Goal: Task Accomplishment & Management: Use online tool/utility

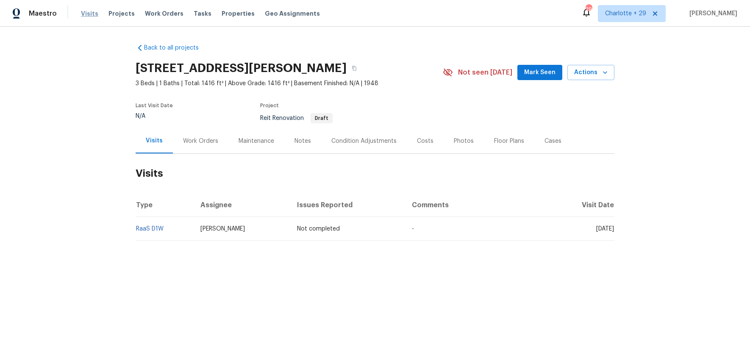
click at [82, 15] on span "Visits" at bounding box center [89, 13] width 17 height 8
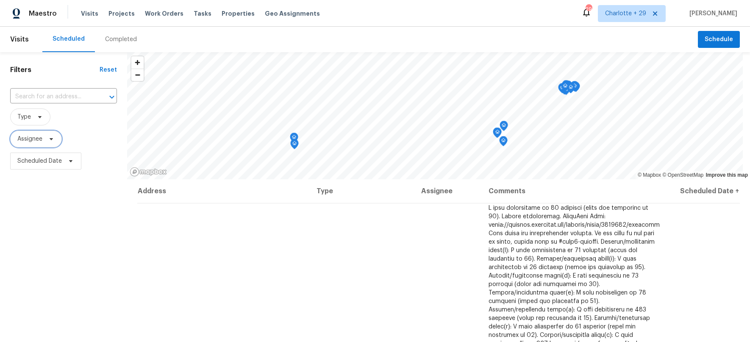
click at [48, 140] on icon at bounding box center [51, 139] width 7 height 7
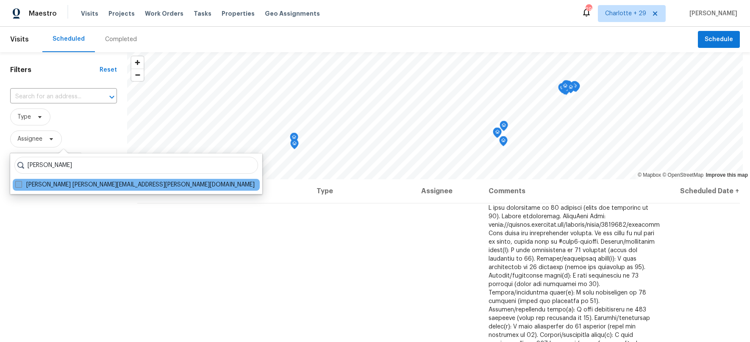
type input "fernando ortiz"
click at [110, 183] on label "Fernando Ortiz fernando.ortiz@opendoor.com" at bounding box center [134, 184] width 239 height 8
click at [21, 183] on input "Fernando Ortiz fernando.ortiz@opendoor.com" at bounding box center [18, 183] width 6 height 6
checkbox input "true"
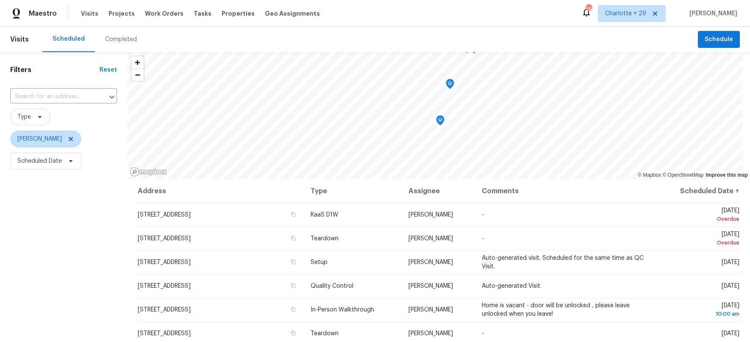
click at [117, 38] on div "Completed" at bounding box center [121, 39] width 32 height 8
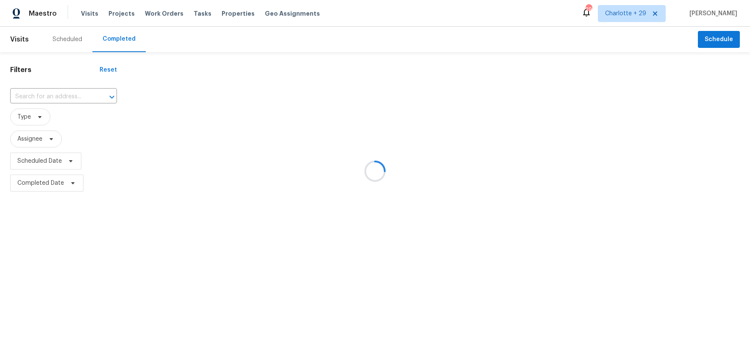
click at [47, 141] on div at bounding box center [375, 171] width 750 height 342
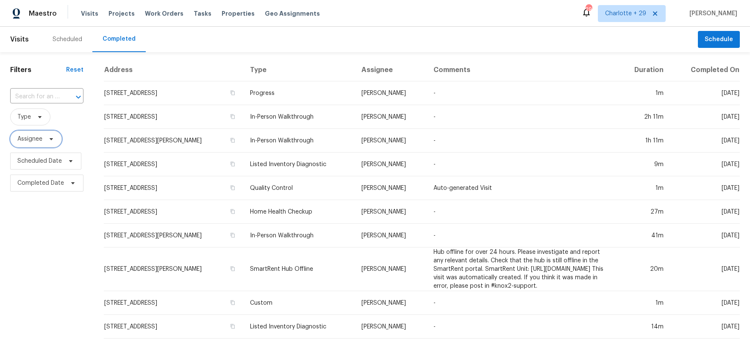
click at [52, 138] on icon at bounding box center [51, 139] width 3 height 2
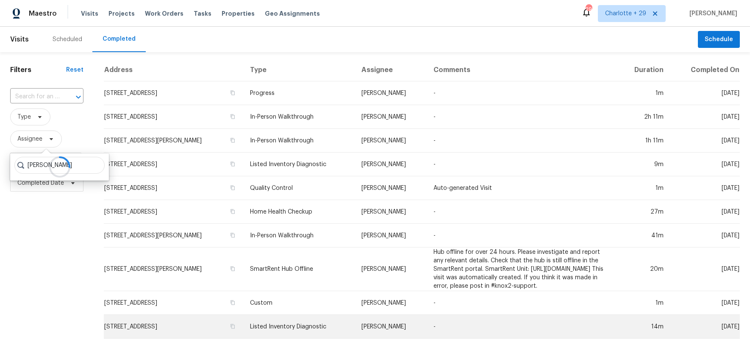
type input "fernando ortiz"
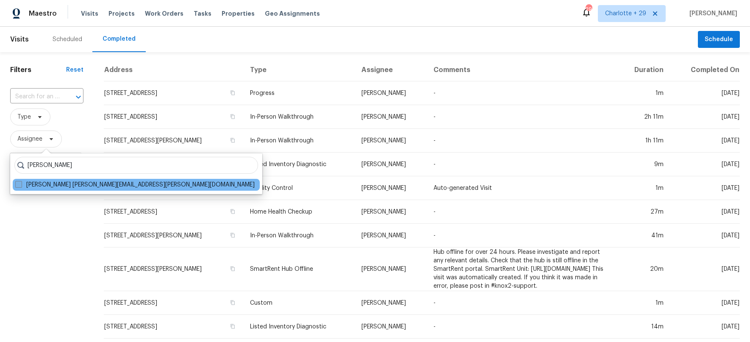
click at [81, 183] on label "Fernando Ortiz fernando.ortiz@opendoor.com" at bounding box center [134, 184] width 239 height 8
click at [21, 183] on input "Fernando Ortiz fernando.ortiz@opendoor.com" at bounding box center [18, 183] width 6 height 6
checkbox input "true"
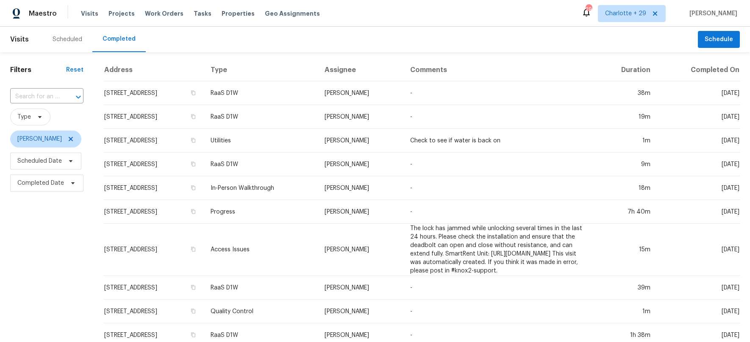
click at [60, 39] on div "Scheduled" at bounding box center [68, 39] width 30 height 8
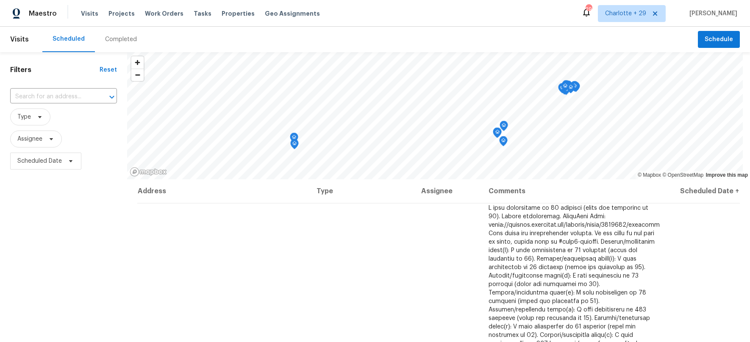
click at [275, 8] on div "Visits Projects Work Orders Tasks Properties Geo Assignments" at bounding box center [205, 13] width 249 height 17
click at [277, 13] on span "Geo Assignments" at bounding box center [292, 13] width 55 height 8
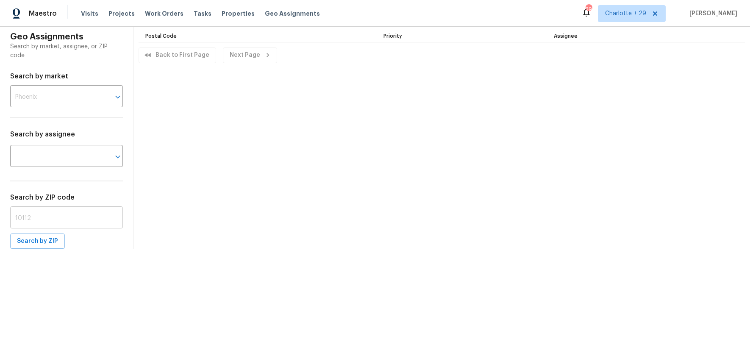
click at [69, 216] on input "text" at bounding box center [66, 218] width 113 height 20
click at [44, 215] on input "text" at bounding box center [66, 218] width 113 height 20
type input "32808"
click at [44, 239] on span "Search by ZIP" at bounding box center [37, 241] width 41 height 11
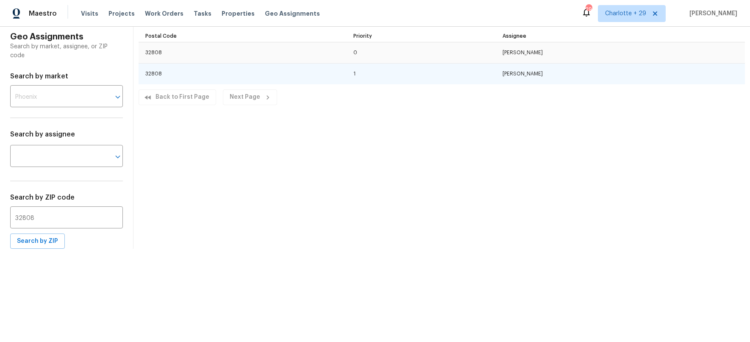
click at [153, 74] on td "32808" at bounding box center [243, 74] width 208 height 21
click at [533, 73] on td "Josh Devinney" at bounding box center [620, 74] width 249 height 21
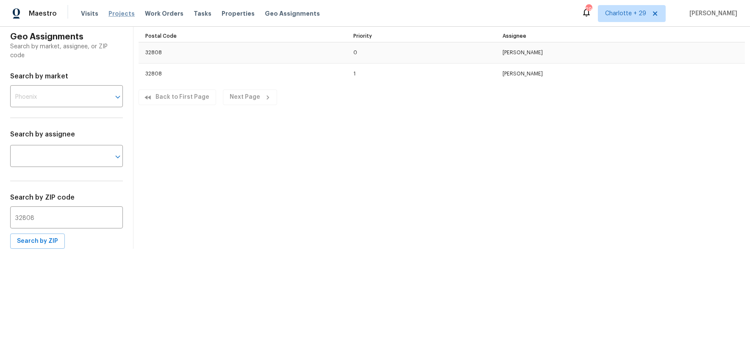
click at [112, 13] on span "Projects" at bounding box center [121, 13] width 26 height 8
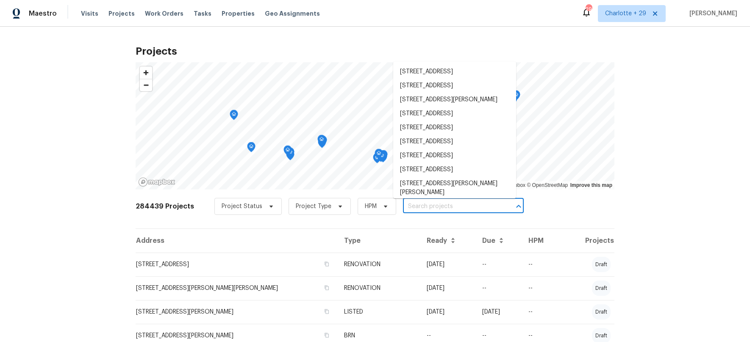
click at [446, 207] on input "text" at bounding box center [451, 206] width 97 height 13
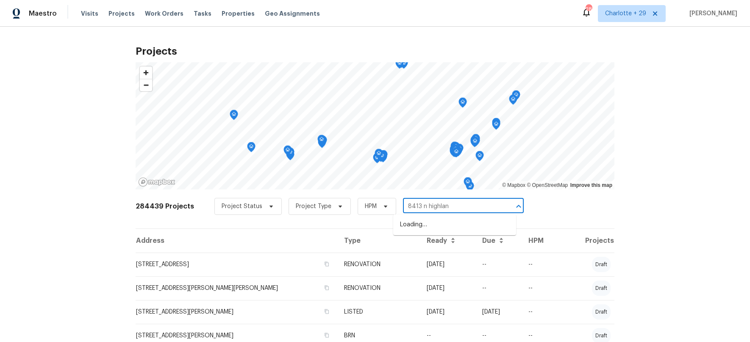
type input "8413 n highland"
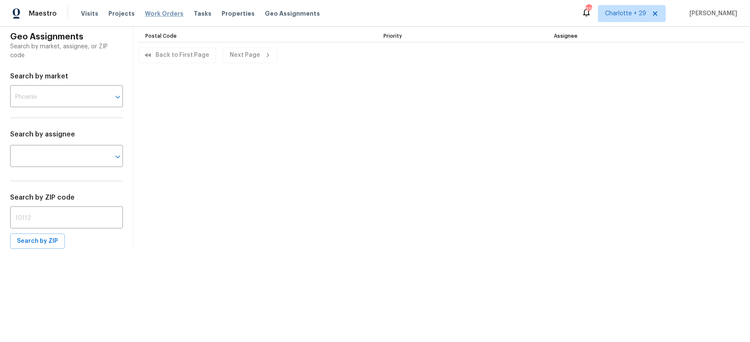
click at [164, 9] on span "Work Orders" at bounding box center [164, 13] width 39 height 8
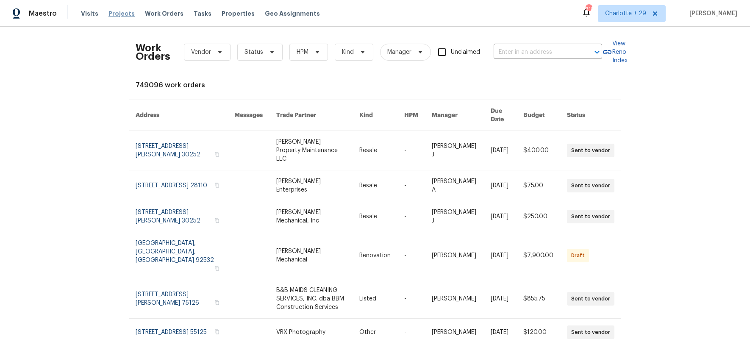
click at [108, 10] on span "Projects" at bounding box center [121, 13] width 26 height 8
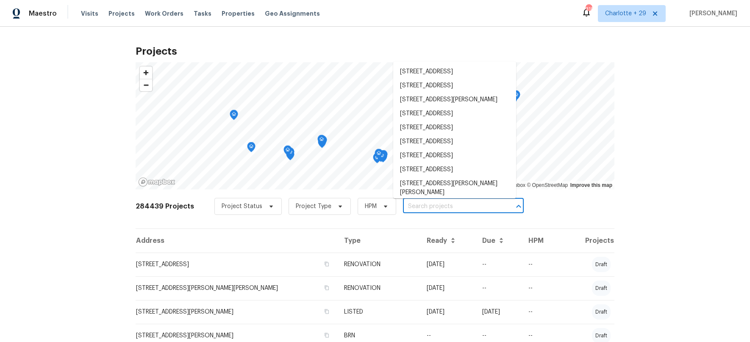
click at [430, 206] on input "text" at bounding box center [451, 206] width 97 height 13
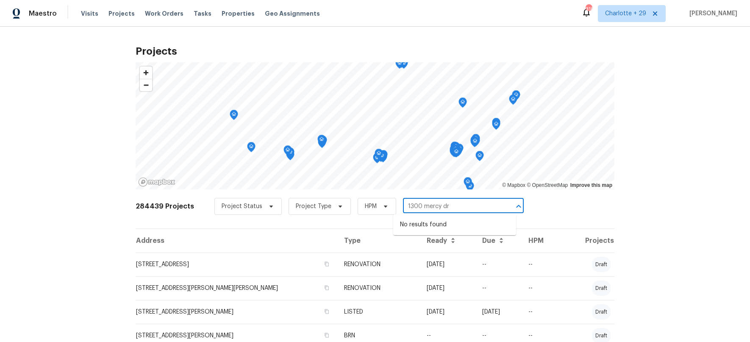
type input "1300 mercy dr"
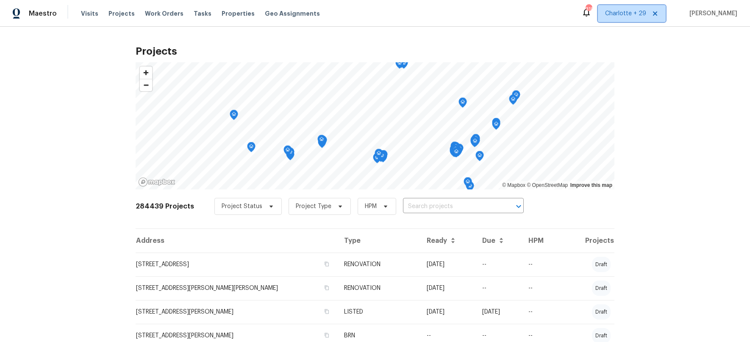
click at [632, 17] on span "Charlotte + 29" at bounding box center [625, 13] width 41 height 8
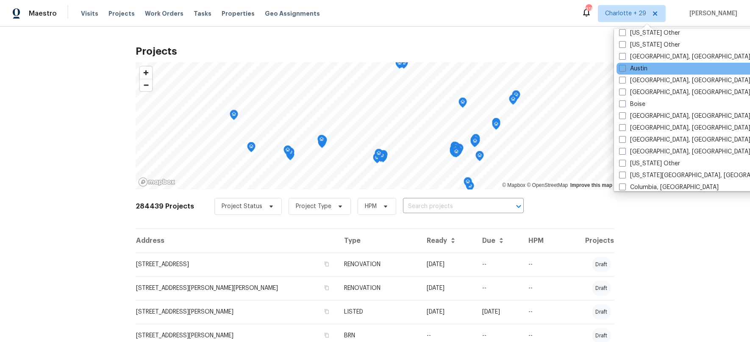
scroll to position [394, 0]
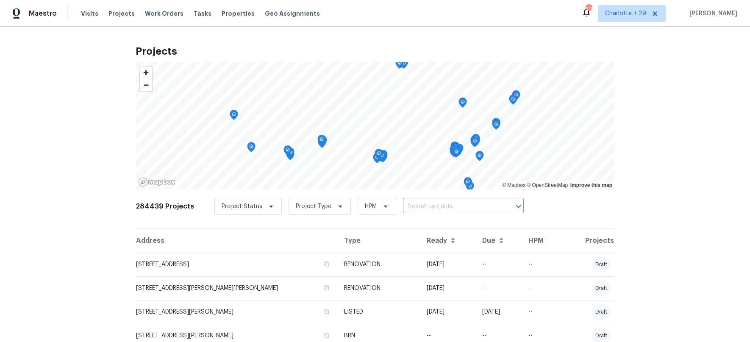
click at [95, 239] on div "Projects © Mapbox © OpenStreetMap Improve this map 284439 Projects Project Stat…" at bounding box center [375, 184] width 750 height 315
click at [441, 205] on input "text" at bounding box center [451, 206] width 97 height 13
type input "1300 mercy"
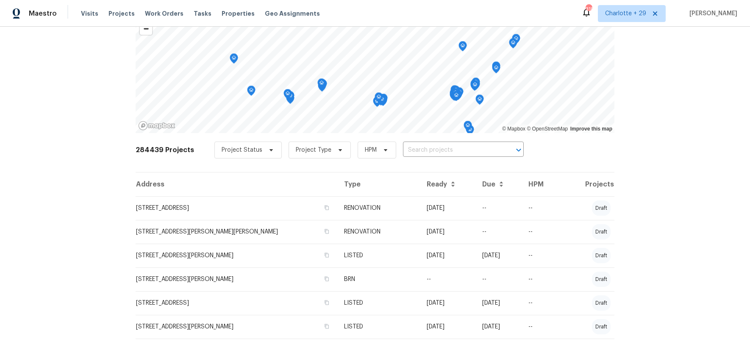
scroll to position [0, 0]
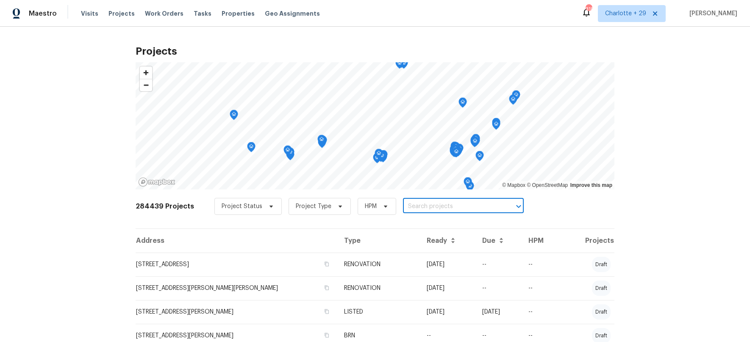
click at [458, 204] on input "text" at bounding box center [451, 206] width 97 height 13
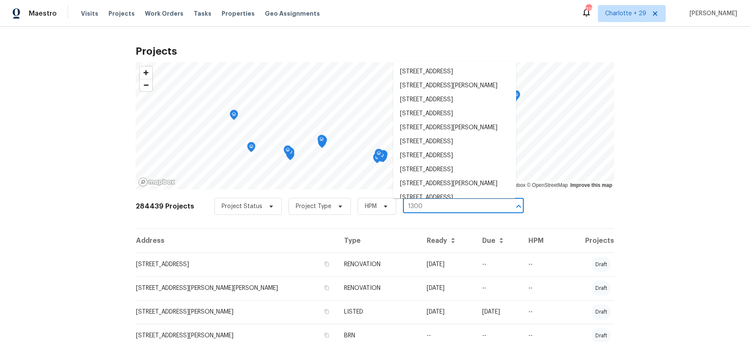
type input "1300"
click at [60, 254] on div "Projects © Mapbox © OpenStreetMap Improve this map 284439 Projects Project Stat…" at bounding box center [375, 184] width 750 height 315
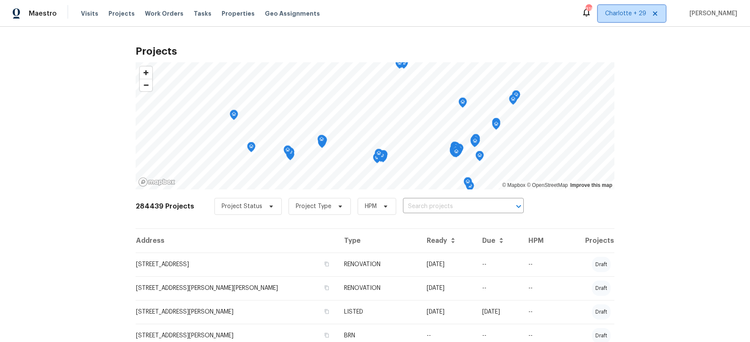
click at [643, 7] on span "Charlotte + 29" at bounding box center [632, 13] width 68 height 17
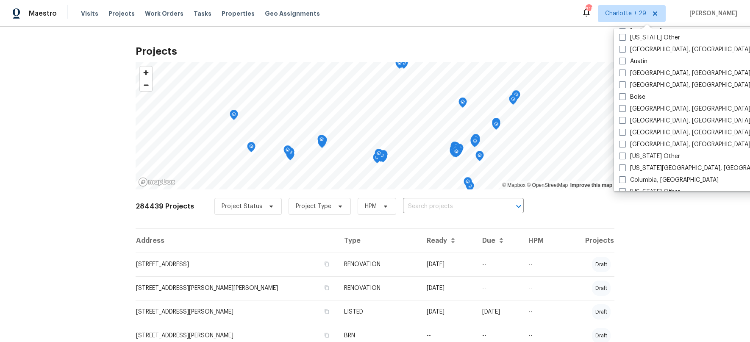
scroll to position [339, 0]
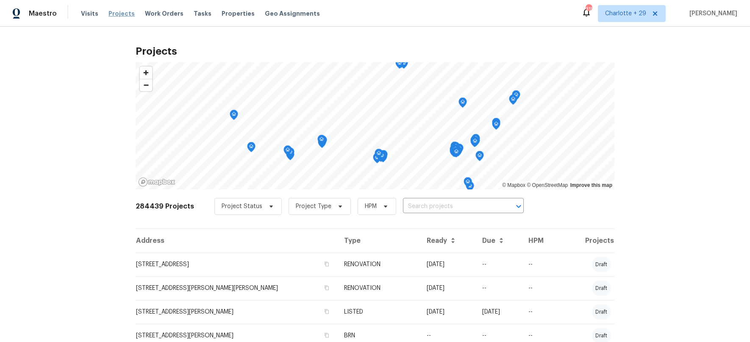
click at [119, 12] on span "Projects" at bounding box center [121, 13] width 26 height 8
click at [120, 13] on span "Projects" at bounding box center [121, 13] width 26 height 8
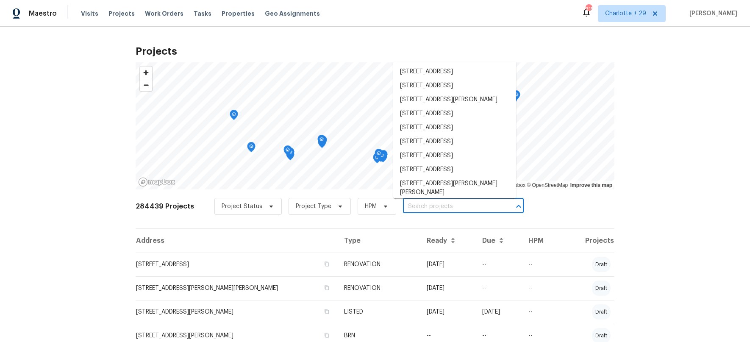
click at [406, 200] on input "text" at bounding box center [451, 206] width 97 height 13
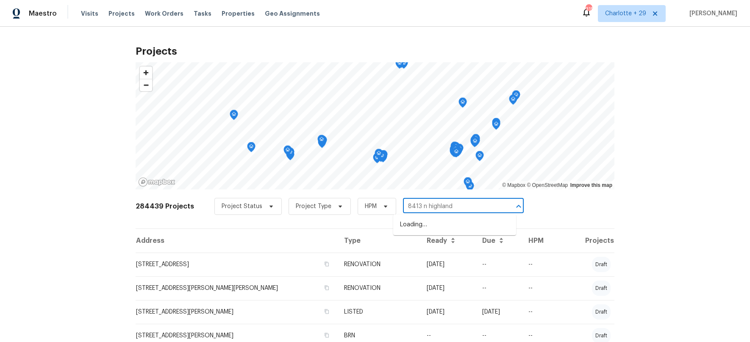
type input "8413 n highland"
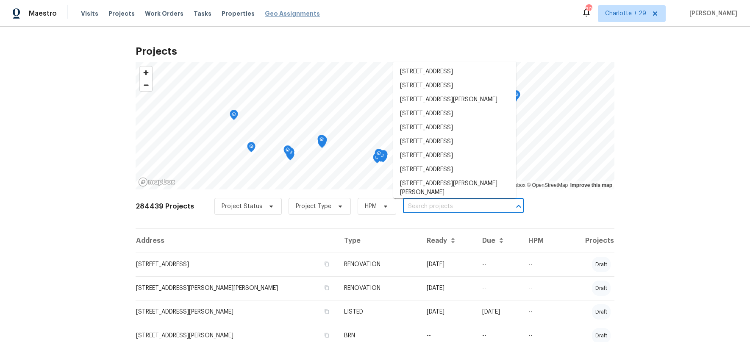
click at [281, 12] on span "Geo Assignments" at bounding box center [292, 13] width 55 height 8
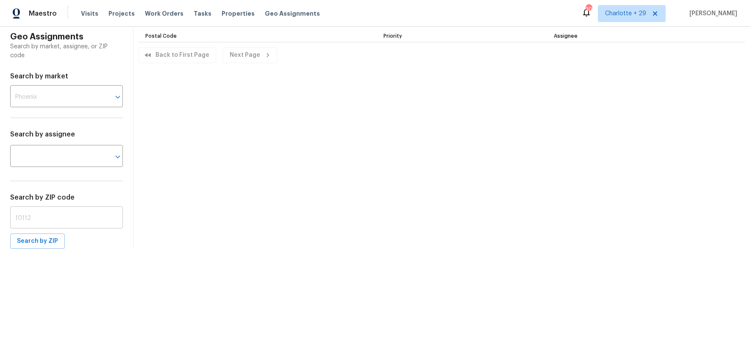
click at [68, 218] on input "text" at bounding box center [66, 218] width 113 height 20
click at [36, 234] on button "Search by ZIP" at bounding box center [37, 241] width 55 height 16
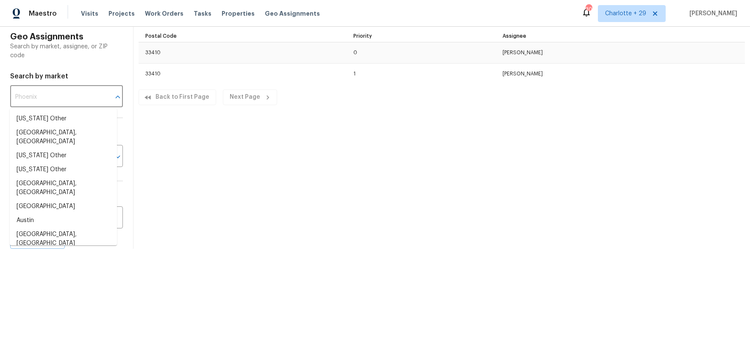
click at [89, 102] on input "text" at bounding box center [54, 97] width 89 height 20
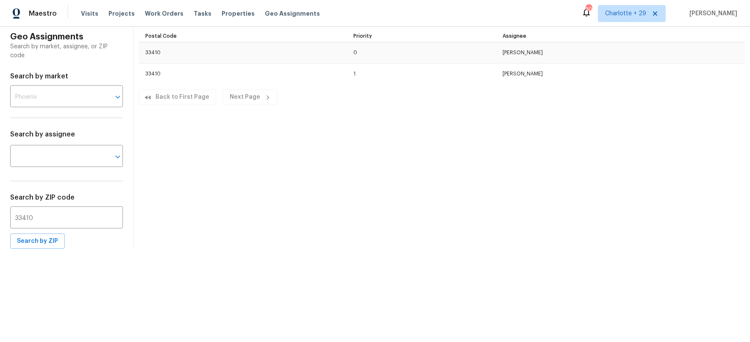
click at [202, 150] on div "Geo Assignments Search by market, assignee, or ZIP code Search by market ​ Sear…" at bounding box center [375, 138] width 750 height 222
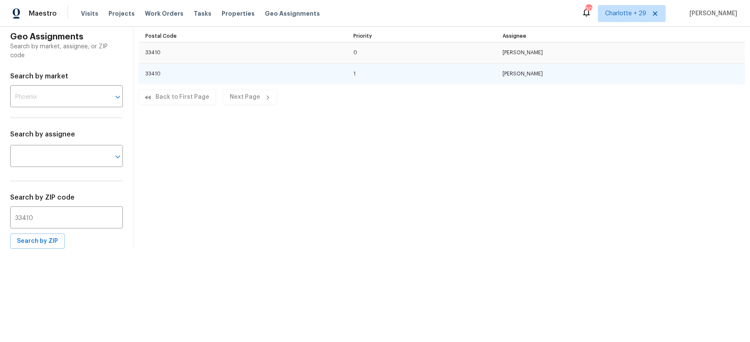
click at [542, 70] on td "[PERSON_NAME]" at bounding box center [620, 74] width 249 height 21
click at [533, 72] on td "[PERSON_NAME]" at bounding box center [620, 74] width 249 height 21
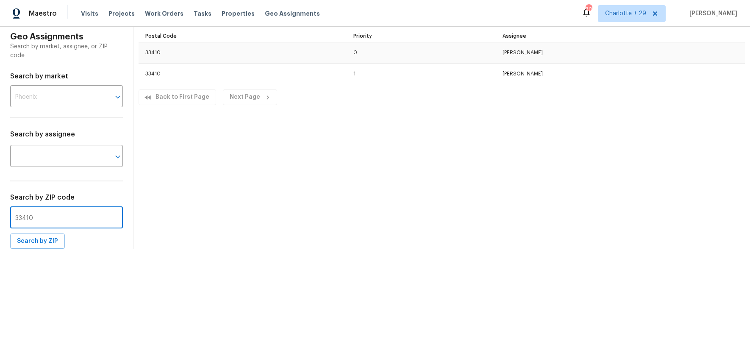
drag, startPoint x: 69, startPoint y: 218, endPoint x: -3, endPoint y: 211, distance: 72.0
click at [0, 211] on html "Maestro Visits Projects Work Orders Tasks Properties Geo Assignments 302 Charlo…" at bounding box center [375, 124] width 750 height 249
click at [29, 243] on span "Search by ZIP" at bounding box center [37, 241] width 41 height 11
click at [38, 211] on input "55407" at bounding box center [66, 218] width 113 height 20
click at [7, 215] on div "Geo Assignments Search by market, assignee, or ZIP code Search by market ​ Sear…" at bounding box center [66, 138] width 133 height 222
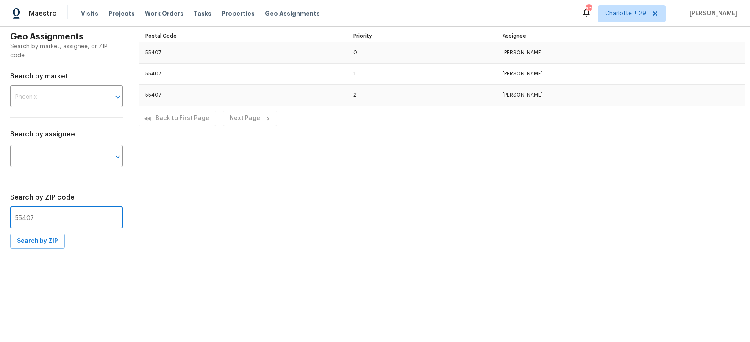
click at [44, 219] on input "55407" at bounding box center [66, 218] width 113 height 20
drag, startPoint x: 27, startPoint y: 219, endPoint x: -9, endPoint y: 217, distance: 36.5
click at [0, 217] on html "Maestro Visits Projects Work Orders Tasks Properties Geo Assignments 302 Charlo…" at bounding box center [375, 124] width 750 height 249
drag, startPoint x: 39, startPoint y: 216, endPoint x: 11, endPoint y: 218, distance: 28.0
click at [11, 218] on input "66410" at bounding box center [66, 218] width 113 height 20
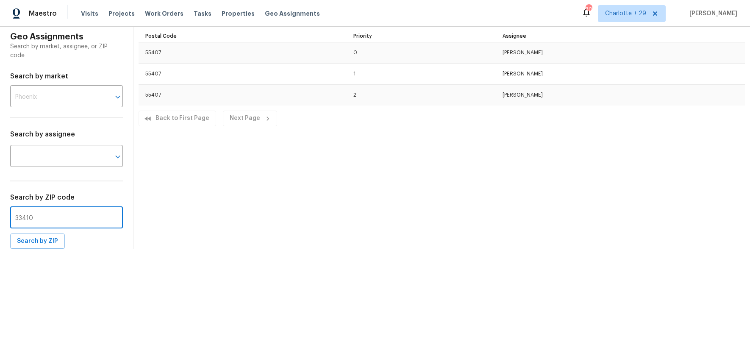
type input "33410"
click at [42, 244] on span "Search by ZIP" at bounding box center [37, 241] width 41 height 11
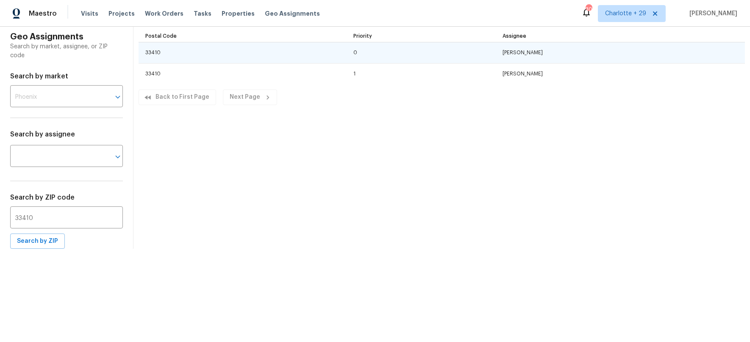
click at [516, 57] on td "[PERSON_NAME]" at bounding box center [620, 52] width 249 height 21
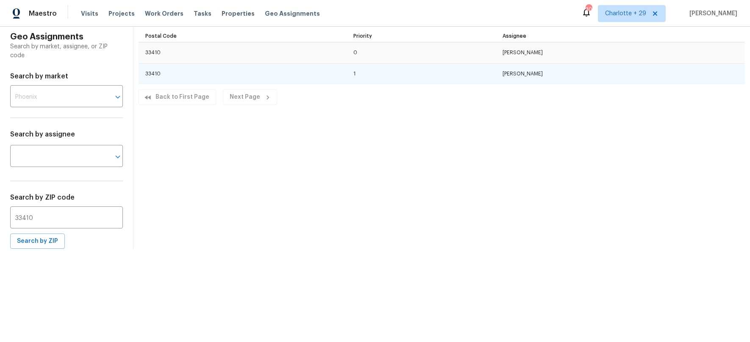
click at [514, 71] on td "[PERSON_NAME]" at bounding box center [620, 74] width 249 height 21
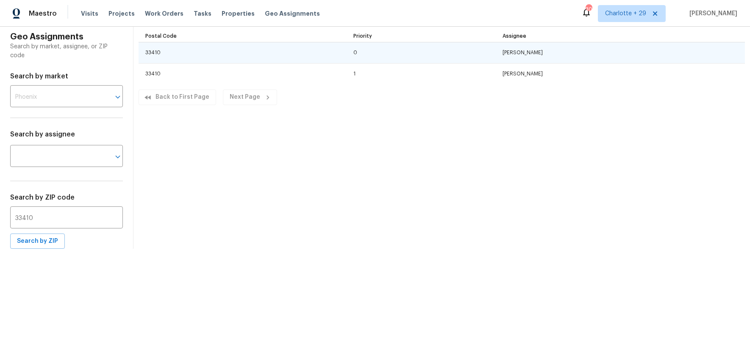
click at [516, 55] on td "[PERSON_NAME]" at bounding box center [620, 52] width 249 height 21
drag, startPoint x: 516, startPoint y: 55, endPoint x: 500, endPoint y: 56, distance: 15.7
click at [500, 56] on td "[PERSON_NAME]" at bounding box center [620, 52] width 249 height 21
click at [341, 59] on td "33410" at bounding box center [243, 52] width 208 height 21
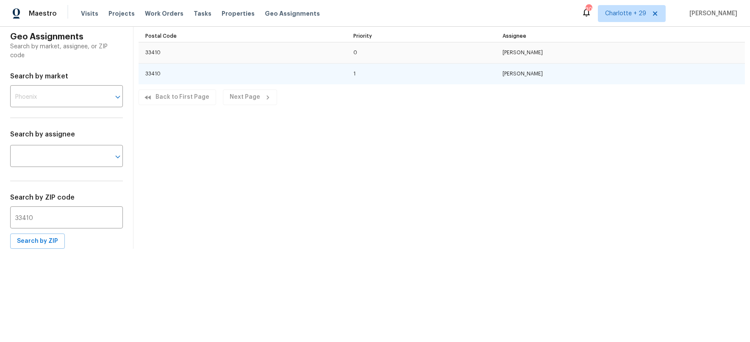
click at [285, 81] on td "33410" at bounding box center [243, 74] width 208 height 21
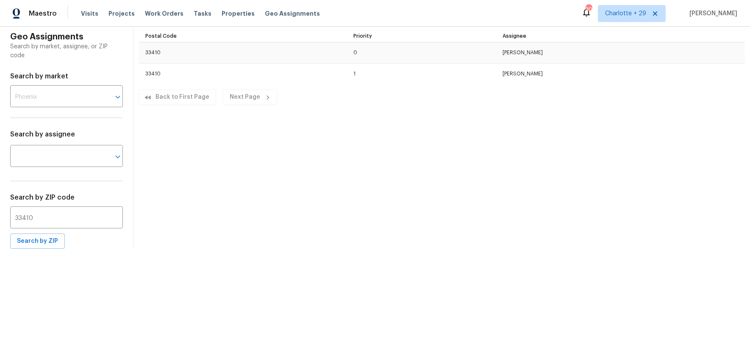
click at [300, 186] on div "Geo Assignments Search by market, assignee, or ZIP code Search by market ​ Sear…" at bounding box center [375, 138] width 750 height 222
click at [46, 220] on input "33410" at bounding box center [66, 218] width 113 height 20
drag, startPoint x: 0, startPoint y: 218, endPoint x: -28, endPoint y: 216, distance: 28.5
click at [0, 216] on html "Maestro Visits Projects Work Orders Tasks Properties Geo Assignments 302 Charlo…" at bounding box center [375, 124] width 750 height 249
click at [101, 90] on div "​" at bounding box center [66, 97] width 113 height 20
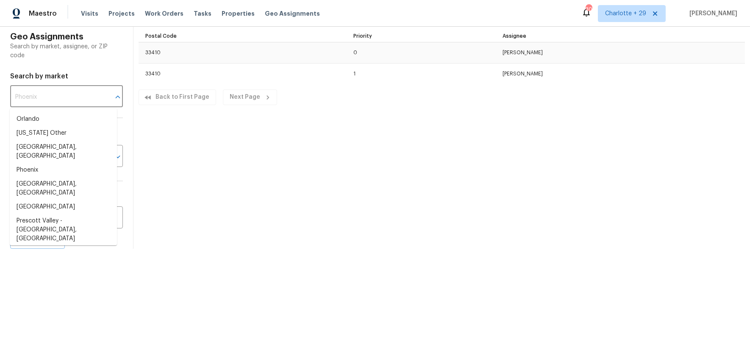
scroll to position [1367, 0]
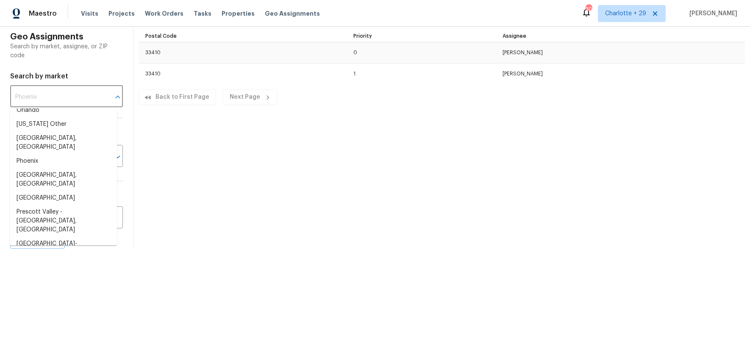
type input "Southwest Florida, FL"
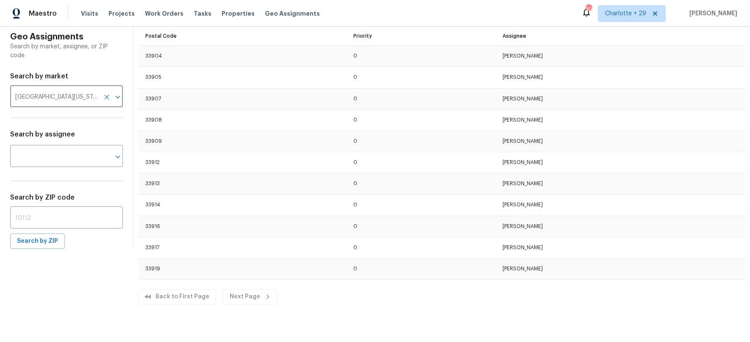
scroll to position [0, 0]
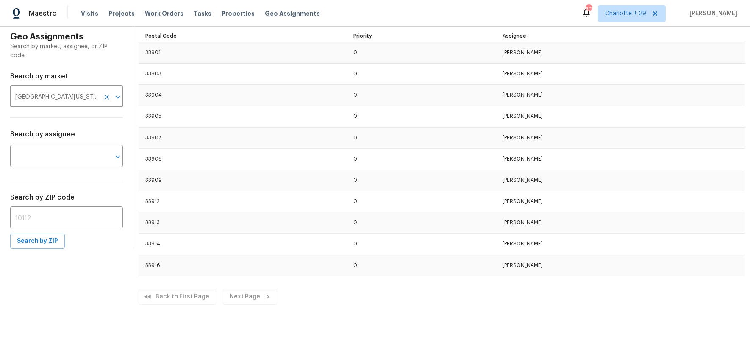
drag, startPoint x: 106, startPoint y: 99, endPoint x: 100, endPoint y: 98, distance: 6.4
click at [112, 99] on button "Open" at bounding box center [118, 97] width 12 height 12
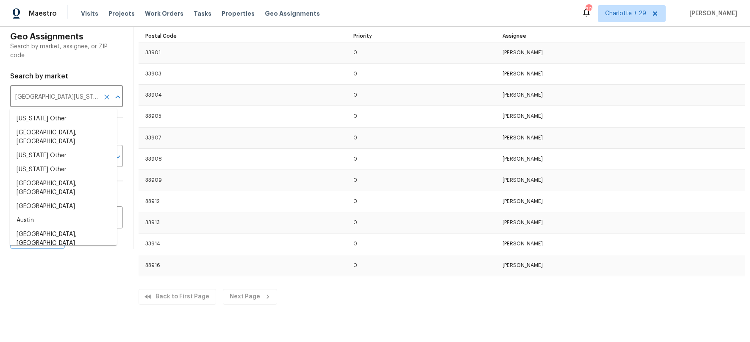
scroll to position [1277, 0]
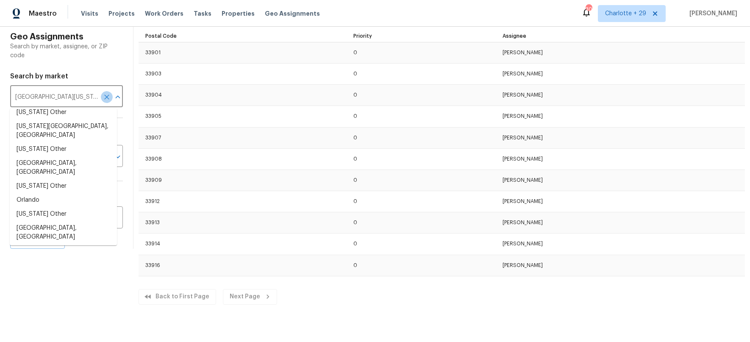
click at [103, 97] on icon "Clear" at bounding box center [107, 97] width 8 height 8
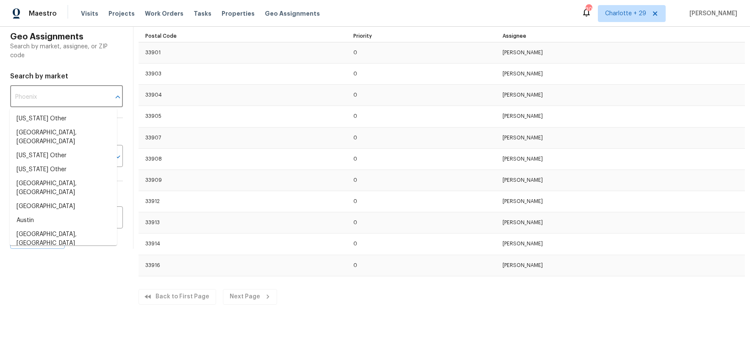
click at [56, 98] on input "text" at bounding box center [54, 97] width 89 height 20
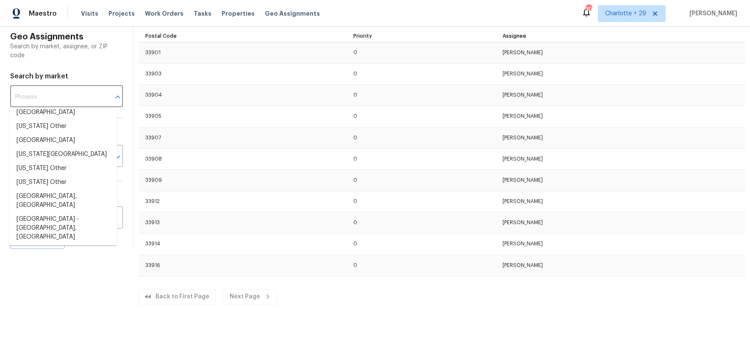
scroll to position [696, 0]
type input "Miami, FL"
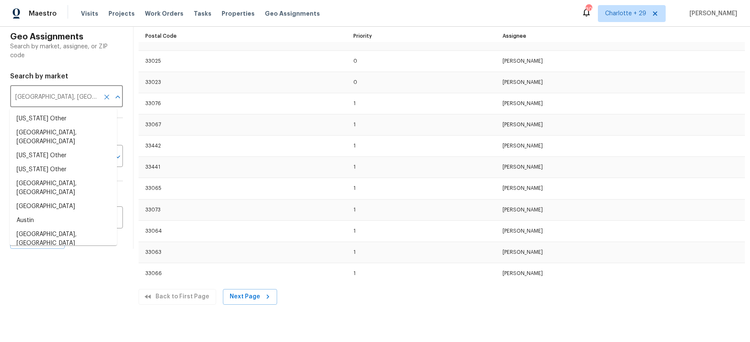
scroll to position [663, 0]
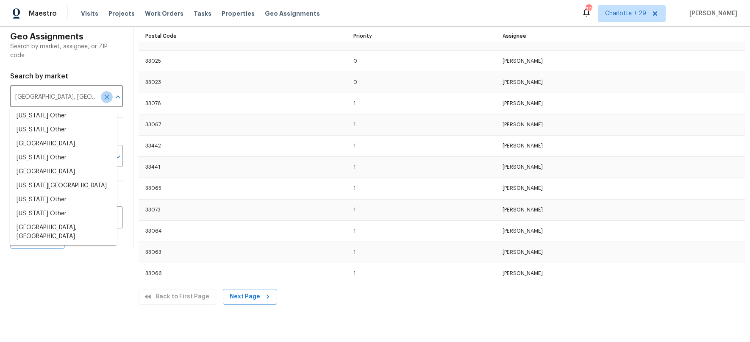
click at [103, 97] on icon "Clear" at bounding box center [107, 97] width 8 height 8
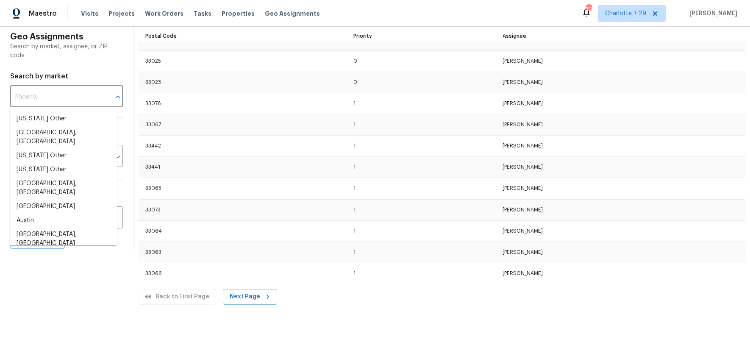
click at [62, 98] on input "text" at bounding box center [54, 97] width 89 height 20
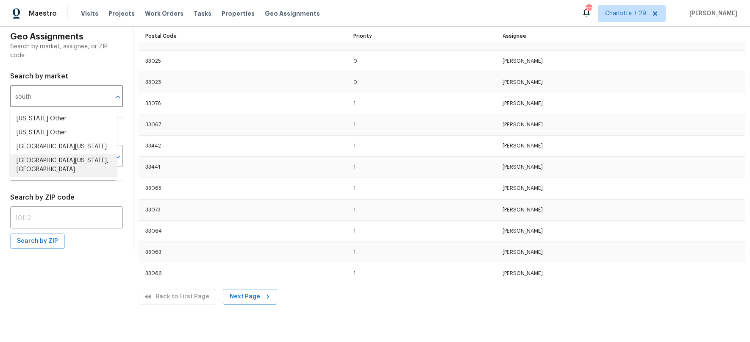
click at [50, 160] on li "Southwest Florida, FL" at bounding box center [63, 165] width 107 height 23
type input "Southwest Florida, FL"
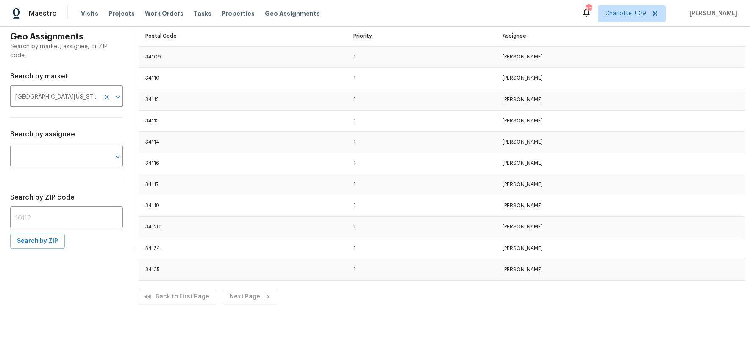
scroll to position [1673, 0]
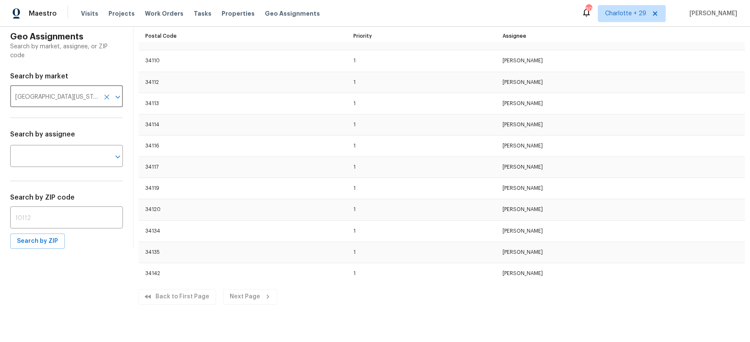
click at [79, 101] on input "Southwest Florida, FL" at bounding box center [54, 97] width 89 height 20
click at [103, 95] on icon "Clear" at bounding box center [107, 97] width 8 height 8
click at [60, 94] on input "text" at bounding box center [54, 97] width 89 height 20
click at [25, 119] on li "Tampa" at bounding box center [63, 119] width 107 height 14
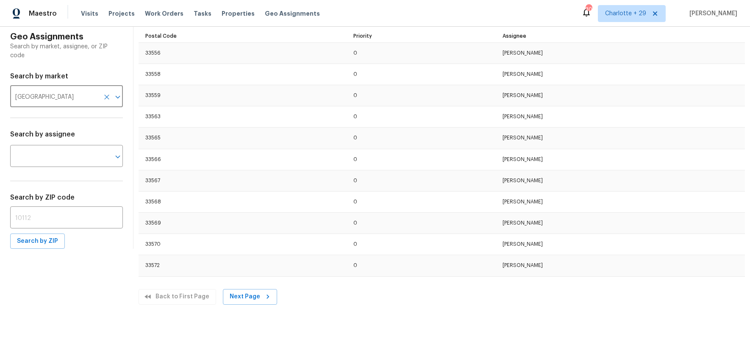
scroll to position [522, 0]
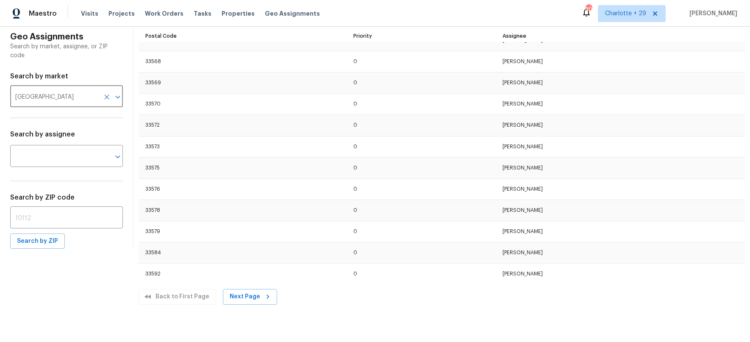
type input "Tampa"
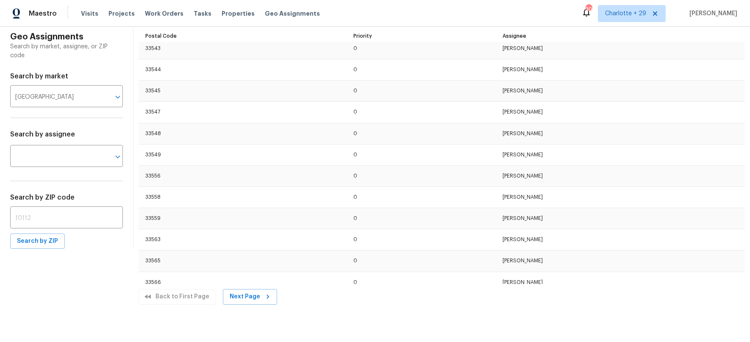
scroll to position [0, 0]
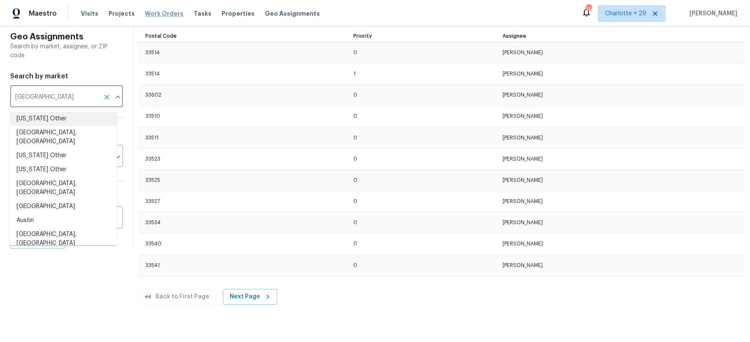
click at [164, 11] on span "Work Orders" at bounding box center [164, 13] width 39 height 8
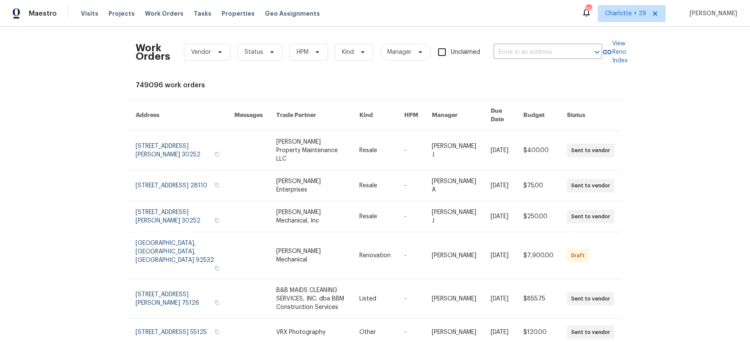
click at [132, 17] on div "Visits Projects Work Orders Tasks Properties Geo Assignments" at bounding box center [205, 13] width 249 height 17
click at [123, 16] on span "Projects" at bounding box center [121, 13] width 26 height 8
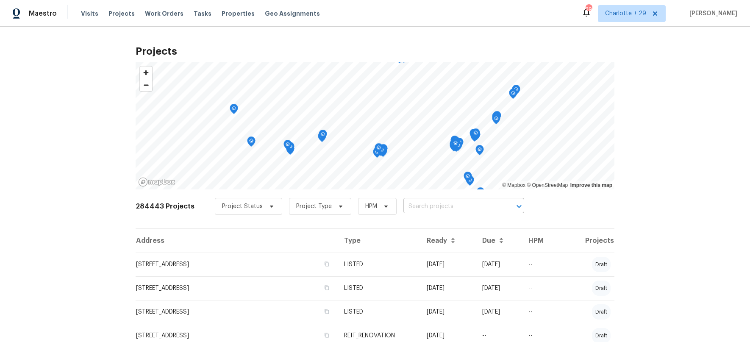
click at [421, 206] on input "text" at bounding box center [451, 206] width 97 height 13
type input "1102 onslow"
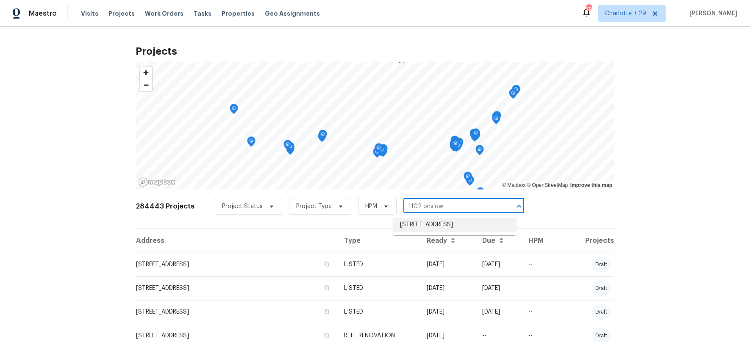
click at [436, 224] on li "1102 Onslow, San Antonio, TX 78202" at bounding box center [454, 225] width 123 height 14
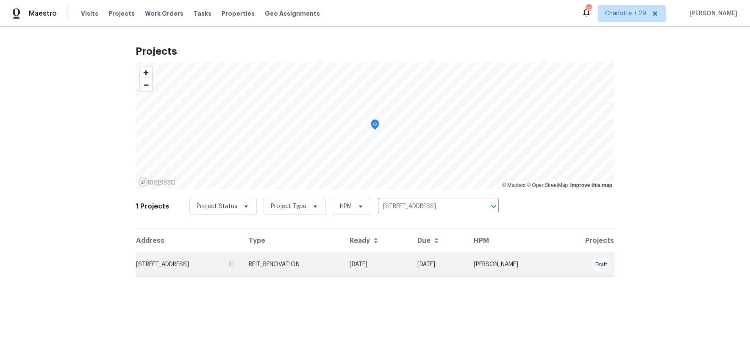
click at [218, 261] on td "1102 Onslow, San Antonio, TX 78202" at bounding box center [189, 264] width 106 height 24
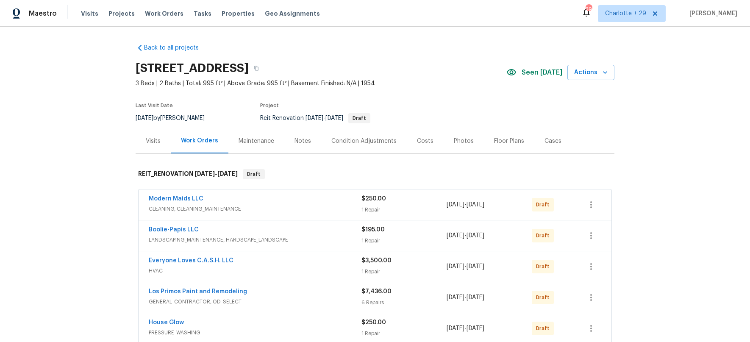
click at [100, 191] on div "Back to all projects 1102 Onslow, San Antonio, TX 78202 3 Beds | 2 Baths | Tota…" at bounding box center [375, 184] width 750 height 315
click at [307, 140] on div "Notes" at bounding box center [302, 140] width 37 height 25
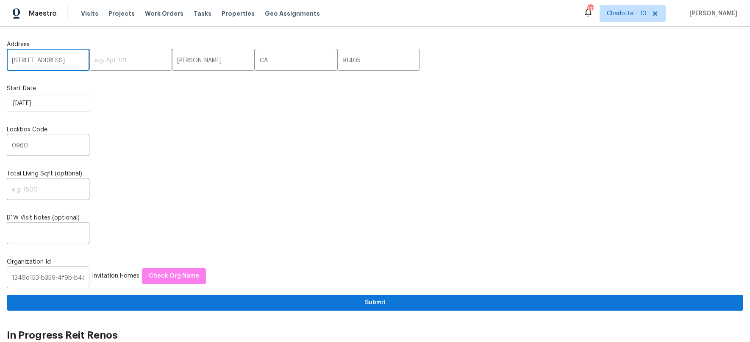
click at [55, 270] on input "1349d153-b359-4f9b-b4dd-758ff939cc37" at bounding box center [48, 278] width 83 height 20
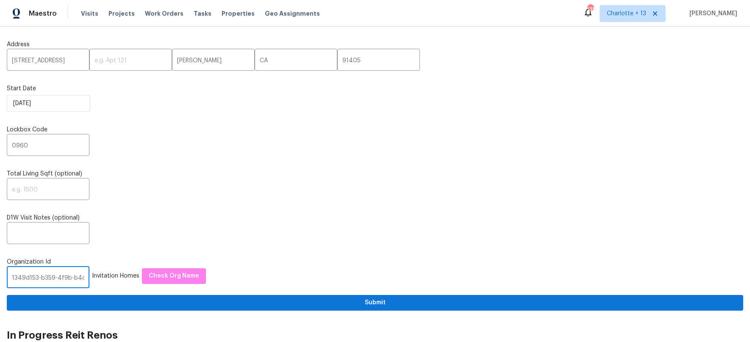
click at [47, 276] on input "1349d153-b359-4f9b-b4dd-758ff939cc37" at bounding box center [48, 278] width 83 height 20
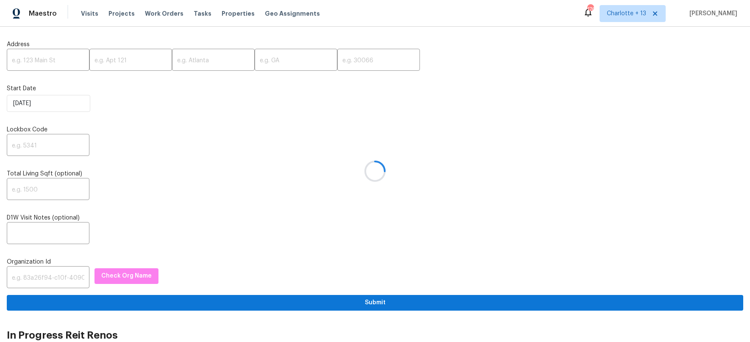
click at [43, 278] on div at bounding box center [375, 171] width 750 height 342
click at [51, 277] on div at bounding box center [375, 171] width 750 height 342
click at [47, 277] on input "text" at bounding box center [48, 278] width 83 height 20
paste input "1349d153-b359-4f9b-b4dd-758ff939cc37"
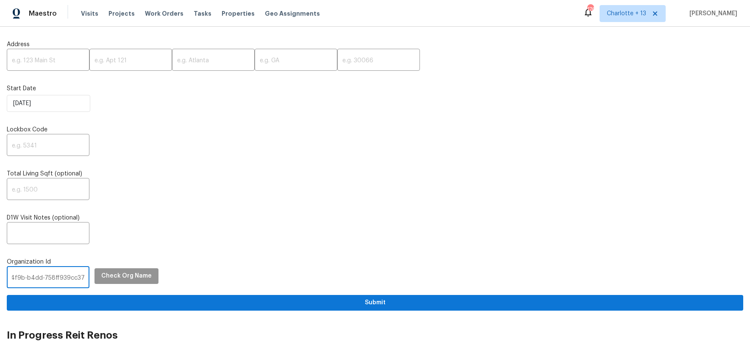
type input "1349d153-b359-4f9b-b4dd-758ff939cc37"
click at [107, 275] on span "Check Org Name" at bounding box center [126, 276] width 50 height 11
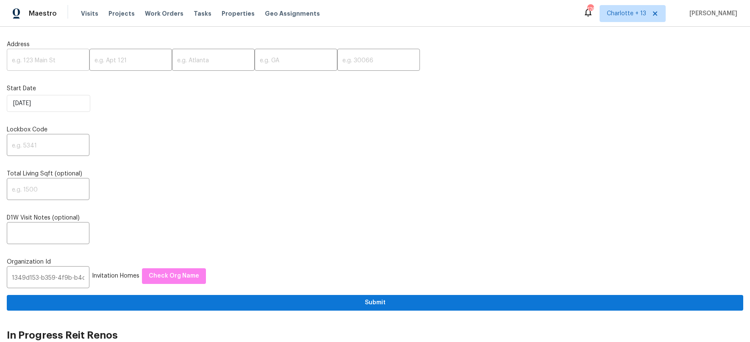
click at [37, 61] on input "text" at bounding box center [48, 61] width 83 height 20
paste input "8413 N Highland Ave"
type input "8413 N Highland Ave"
click at [128, 56] on input "text" at bounding box center [130, 61] width 83 height 20
drag, startPoint x: 176, startPoint y: 61, endPoint x: 249, endPoint y: 77, distance: 75.0
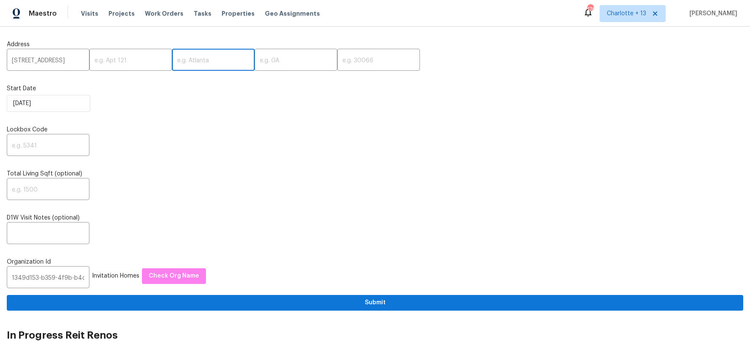
click at [176, 61] on input "text" at bounding box center [213, 61] width 83 height 20
type input "[GEOGRAPHIC_DATA]"
type input "FL"
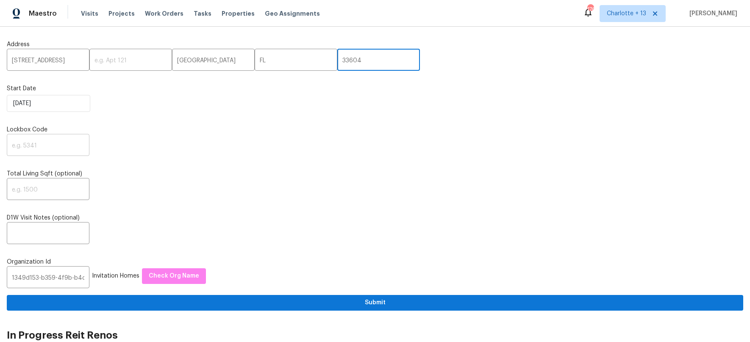
type input "33604"
click at [47, 147] on input "text" at bounding box center [48, 146] width 83 height 20
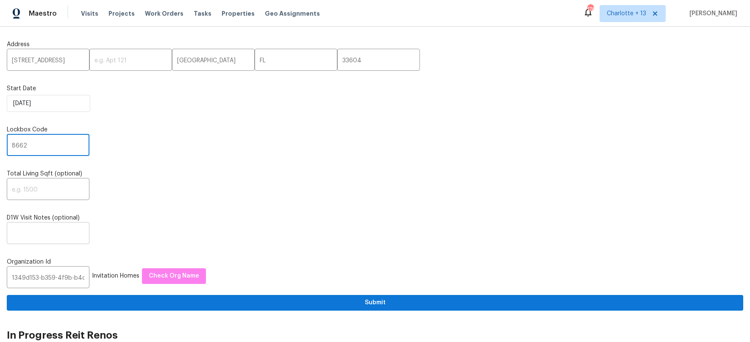
type input "8662"
click at [73, 232] on input "text" at bounding box center [48, 234] width 83 height 20
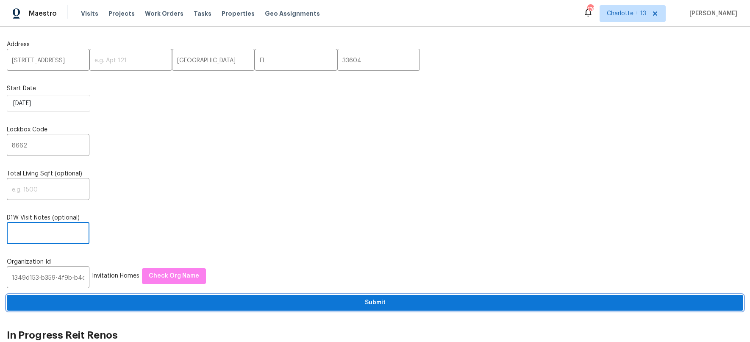
click at [364, 298] on span "Submit" at bounding box center [375, 302] width 723 height 11
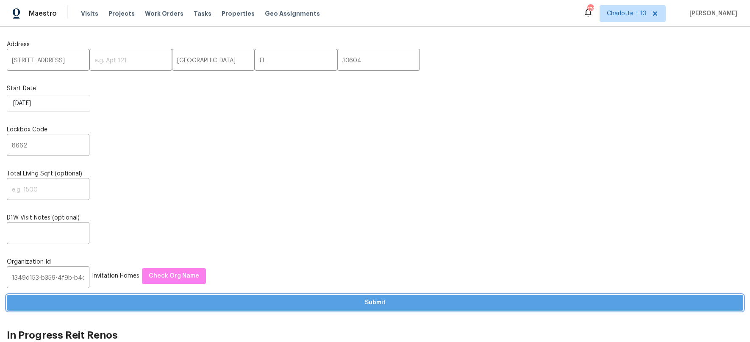
click at [394, 302] on span "Submit" at bounding box center [375, 302] width 723 height 11
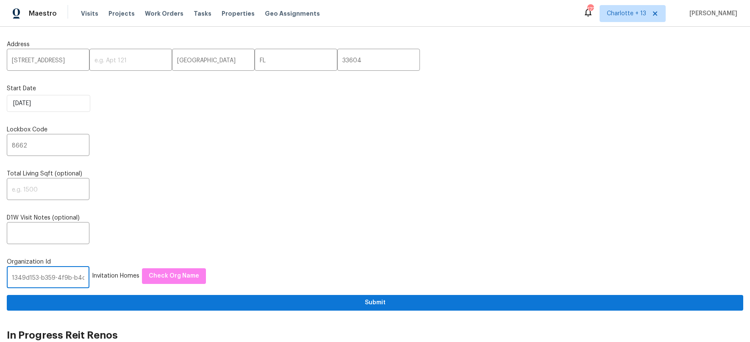
click at [30, 275] on input "1349d153-b359-4f9b-b4dd-758ff939cc37" at bounding box center [48, 278] width 83 height 20
click at [33, 275] on input "1349d153-b359-4f9b-b4dd-758ff939cc37" at bounding box center [48, 278] width 83 height 20
type input "c"
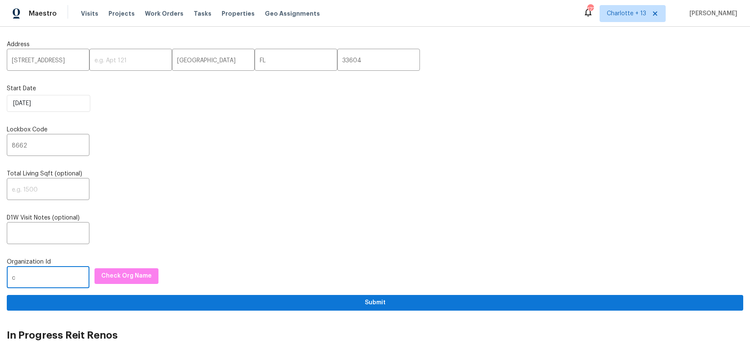
click at [48, 63] on input "8413 N Highland Ave" at bounding box center [48, 61] width 83 height 20
click at [49, 62] on input "8413 N Highland Ave" at bounding box center [48, 61] width 83 height 20
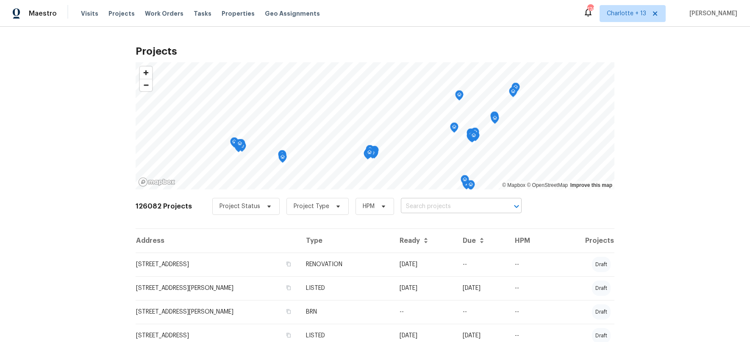
click at [436, 203] on input "text" at bounding box center [449, 206] width 97 height 13
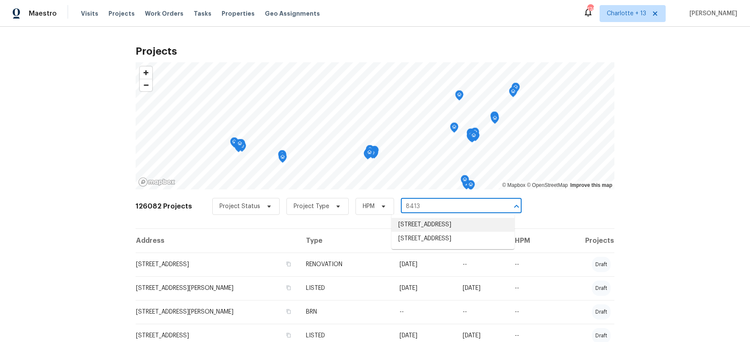
type input "8413"
click at [644, 11] on span "Charlotte + 13" at bounding box center [626, 13] width 39 height 8
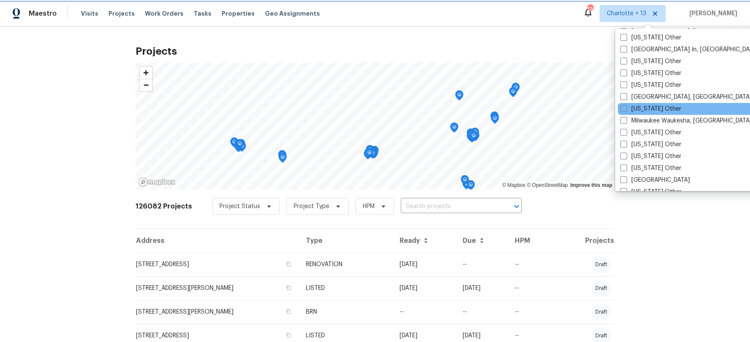
scroll to position [705, 0]
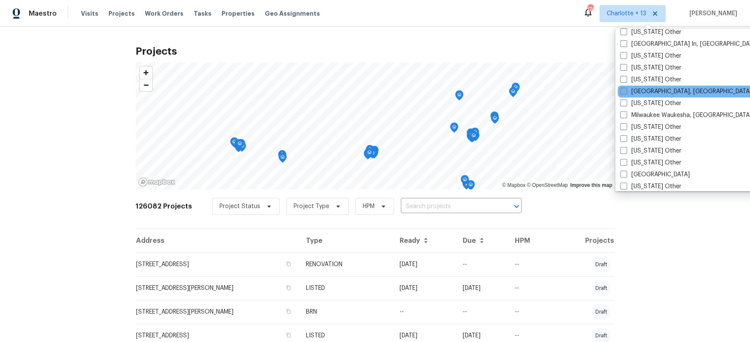
click at [627, 90] on span at bounding box center [623, 91] width 7 height 7
click at [626, 90] on input "[GEOGRAPHIC_DATA], [GEOGRAPHIC_DATA]" at bounding box center [623, 90] width 6 height 6
checkbox input "true"
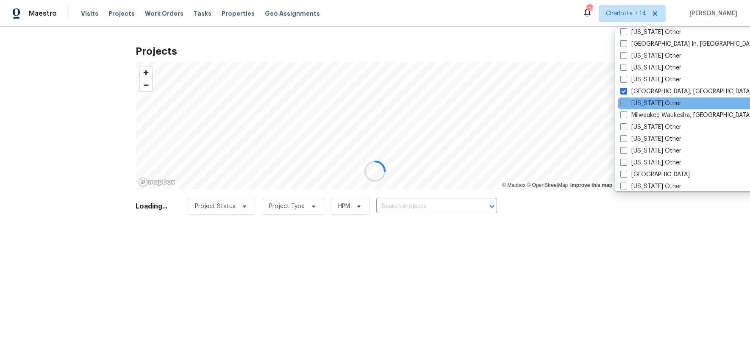
click at [626, 102] on span at bounding box center [623, 103] width 7 height 7
click at [626, 102] on input "[US_STATE] Other" at bounding box center [623, 102] width 6 height 6
checkbox input "true"
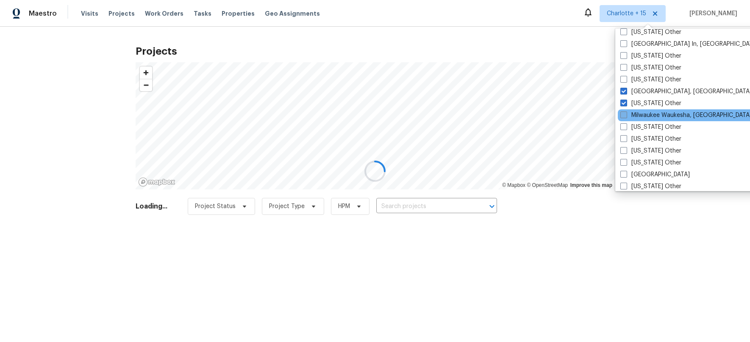
click at [625, 117] on span at bounding box center [623, 114] width 7 height 7
click at [625, 117] on input "Milwaukee Waukesha, [GEOGRAPHIC_DATA]" at bounding box center [623, 114] width 6 height 6
checkbox input "true"
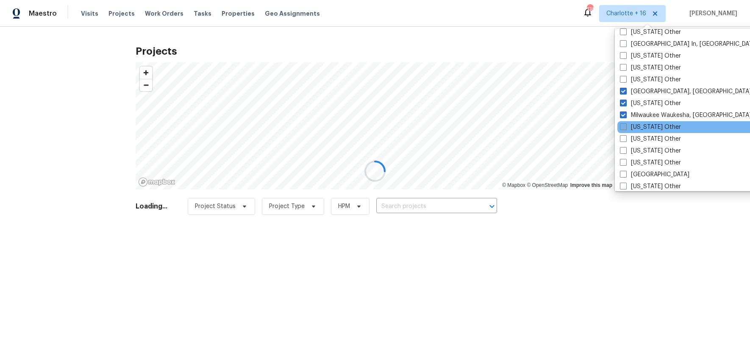
click at [625, 130] on label "[US_STATE] Other" at bounding box center [650, 127] width 61 height 8
click at [625, 128] on input "[US_STATE] Other" at bounding box center [623, 126] width 6 height 6
checkbox input "true"
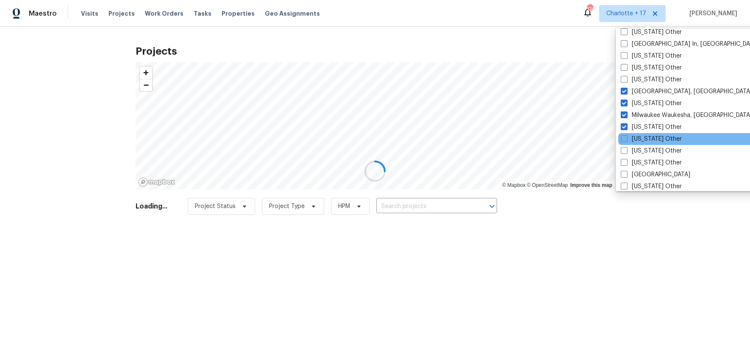
click at [625, 141] on span at bounding box center [624, 138] width 7 height 7
click at [625, 140] on input "Mississippi Other" at bounding box center [624, 138] width 6 height 6
checkbox input "true"
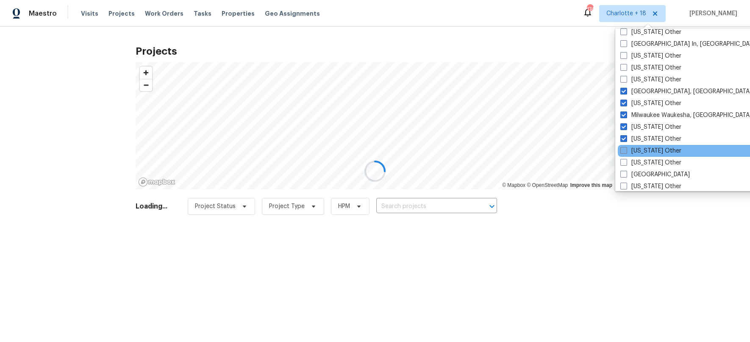
drag, startPoint x: 625, startPoint y: 150, endPoint x: 623, endPoint y: 159, distance: 9.6
click at [625, 150] on span at bounding box center [623, 150] width 7 height 7
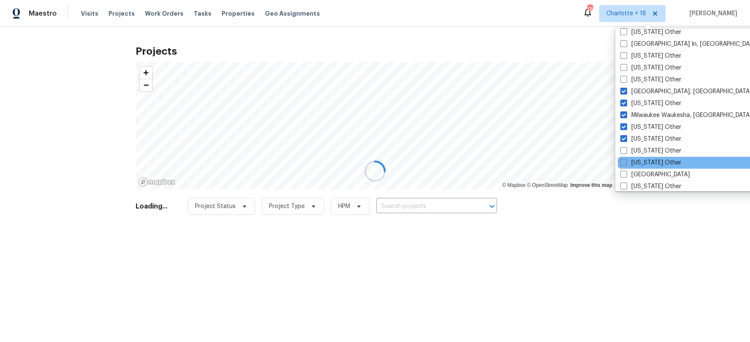
click at [625, 150] on input "Missouri Other" at bounding box center [623, 150] width 6 height 6
checkbox input "true"
drag, startPoint x: 623, startPoint y: 159, endPoint x: 624, endPoint y: 164, distance: 5.2
click at [623, 159] on span at bounding box center [623, 162] width 7 height 7
click at [623, 159] on input "Montana Other" at bounding box center [623, 161] width 6 height 6
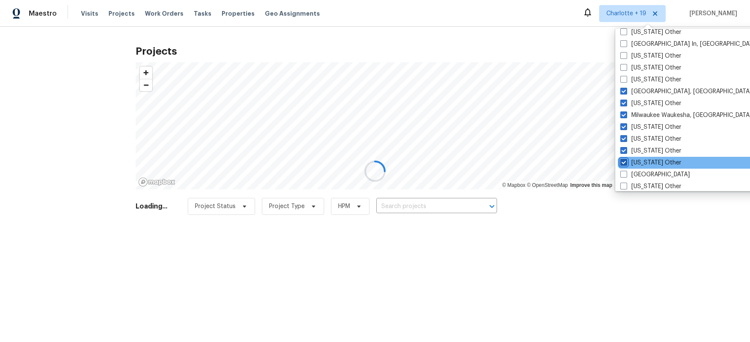
checkbox input "true"
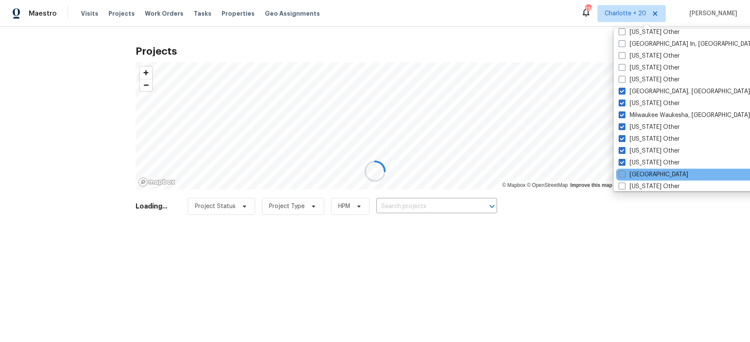
click at [623, 168] on div "Tucson Riverside Richmond, VA Orlando New York New Jersey Minneapolis Miami, FL…" at bounding box center [701, 109] width 176 height 163
click at [621, 175] on span at bounding box center [622, 174] width 7 height 7
click at [621, 175] on input "Nashville" at bounding box center [622, 173] width 6 height 6
checkbox input "true"
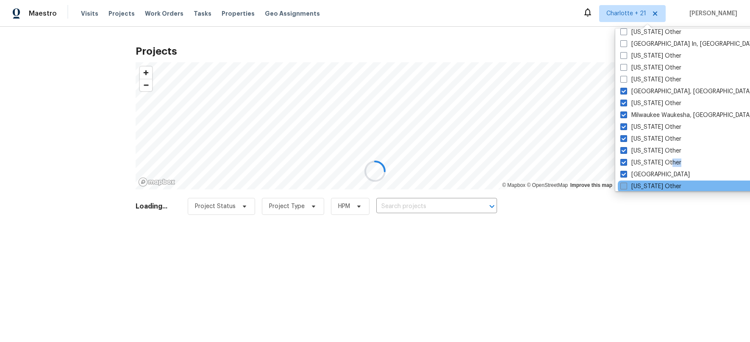
click at [624, 189] on span at bounding box center [623, 186] width 7 height 7
click at [624, 188] on input "Nebraska Other" at bounding box center [623, 185] width 6 height 6
checkbox input "true"
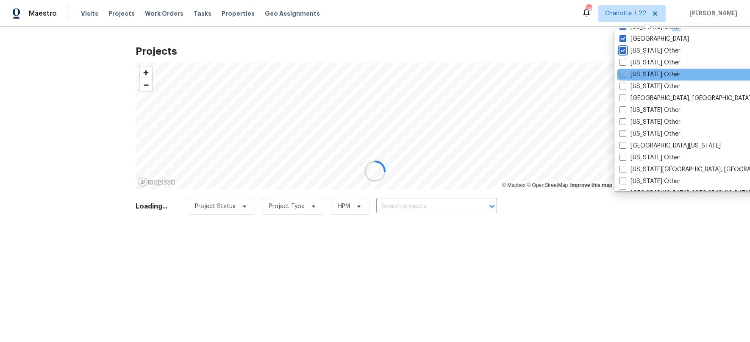
scroll to position [841, 0]
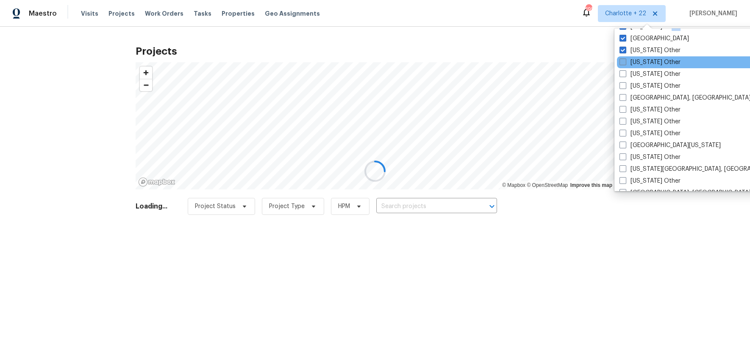
click at [624, 59] on span at bounding box center [622, 61] width 7 height 7
click at [624, 59] on input "Nevada Other" at bounding box center [622, 61] width 6 height 6
checkbox input "true"
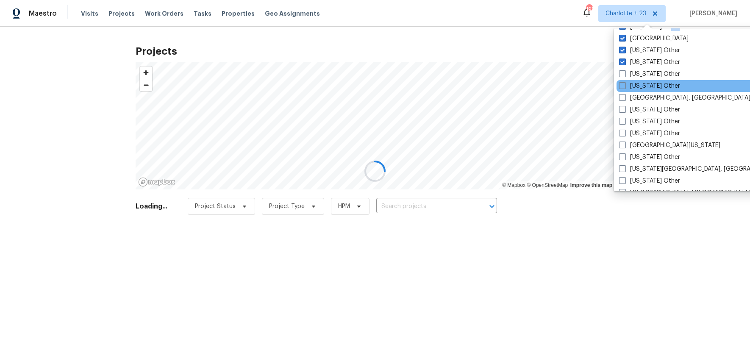
drag, startPoint x: 624, startPoint y: 75, endPoint x: 623, endPoint y: 80, distance: 4.7
click at [624, 75] on span at bounding box center [622, 73] width 7 height 7
click at [624, 75] on input "New Hampshire Other" at bounding box center [622, 73] width 6 height 6
checkbox input "true"
click at [623, 82] on span at bounding box center [622, 85] width 7 height 7
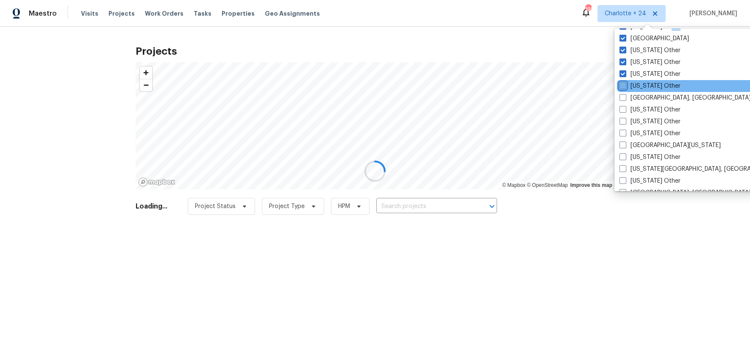
click at [623, 82] on input "New Mexico Other" at bounding box center [622, 85] width 6 height 6
checkbox input "true"
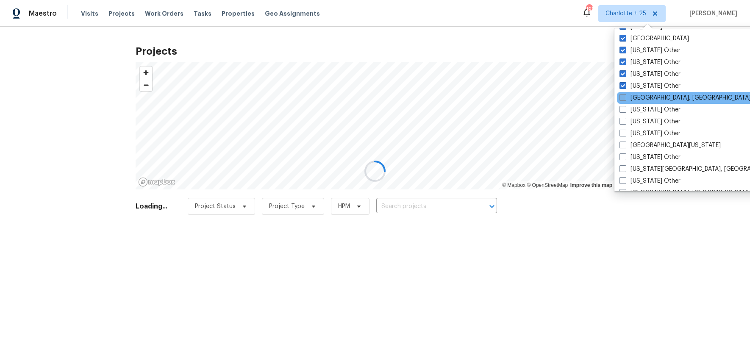
click at [624, 101] on label "New Orleans, LA" at bounding box center [684, 98] width 131 height 8
click at [624, 99] on input "New Orleans, LA" at bounding box center [622, 97] width 6 height 6
checkbox input "true"
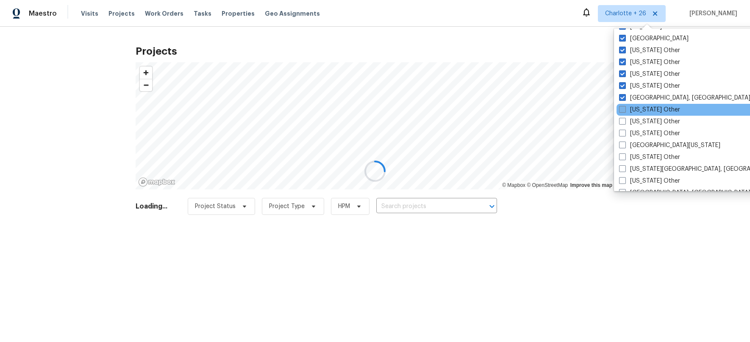
click at [623, 109] on span at bounding box center [622, 109] width 7 height 7
click at [623, 109] on input "New York Other" at bounding box center [622, 108] width 6 height 6
checkbox input "true"
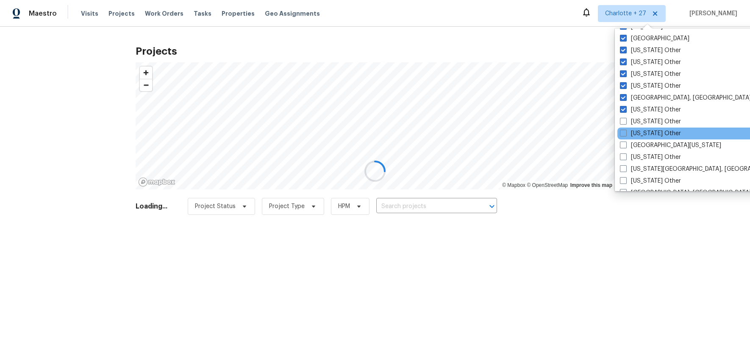
click at [623, 124] on span at bounding box center [623, 121] width 7 height 7
click at [623, 123] on input "North Carolina Other" at bounding box center [623, 120] width 6 height 6
checkbox input "true"
click at [625, 137] on label "North Dakota Other" at bounding box center [649, 133] width 61 height 8
click at [625, 135] on input "North Dakota Other" at bounding box center [622, 132] width 6 height 6
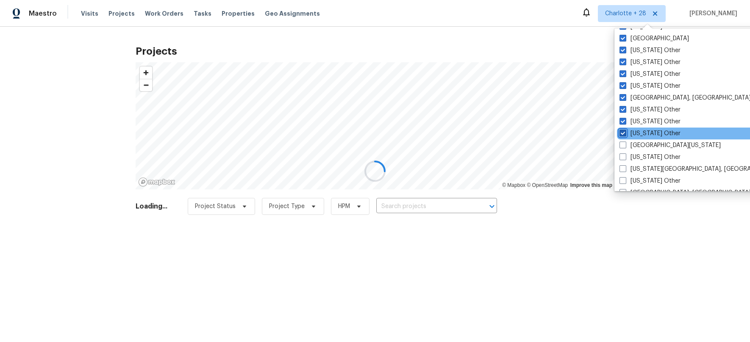
checkbox input "true"
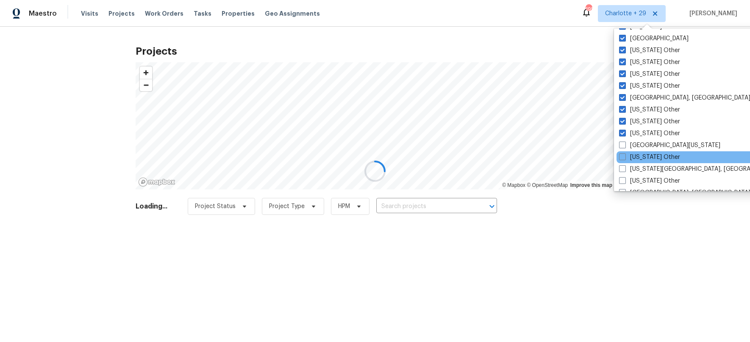
drag, startPoint x: 625, startPoint y: 143, endPoint x: 621, endPoint y: 151, distance: 8.7
click at [624, 143] on span at bounding box center [622, 144] width 7 height 7
click at [624, 143] on input "Northern Colorado" at bounding box center [622, 144] width 6 height 6
checkbox input "true"
drag, startPoint x: 621, startPoint y: 153, endPoint x: 623, endPoint y: 160, distance: 7.8
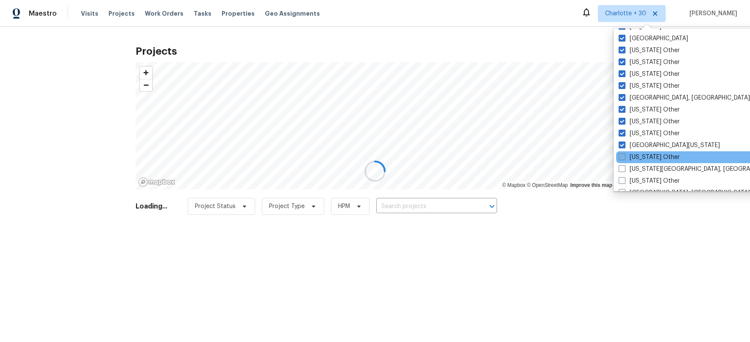
click at [621, 154] on span at bounding box center [622, 156] width 7 height 7
click at [621, 154] on input "Ohio Other" at bounding box center [622, 156] width 6 height 6
checkbox input "true"
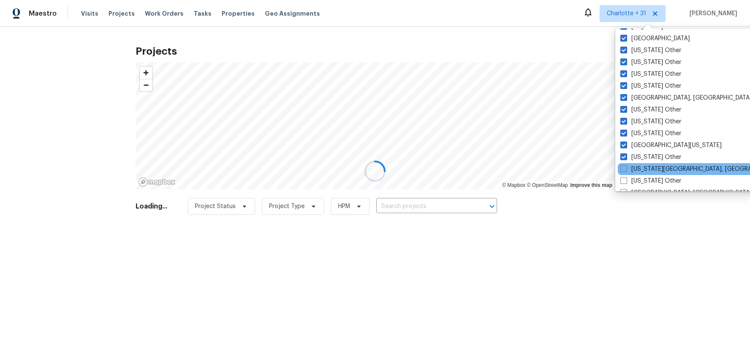
drag, startPoint x: 623, startPoint y: 163, endPoint x: 624, endPoint y: 172, distance: 9.4
click at [623, 164] on div "Oklahoma City, OK" at bounding box center [703, 169] width 171 height 12
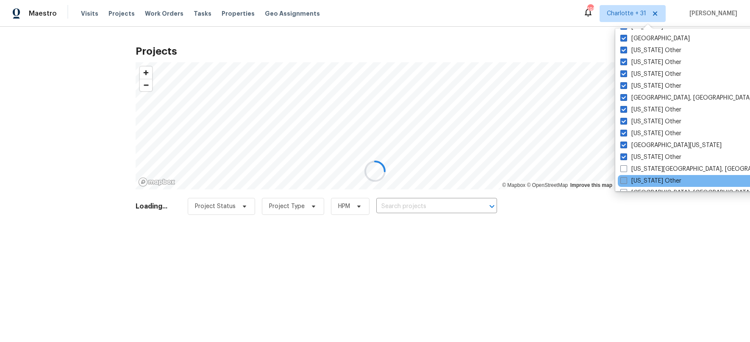
click at [625, 178] on span at bounding box center [623, 180] width 7 height 7
click at [625, 178] on input "Oklahoma Other" at bounding box center [623, 180] width 6 height 6
checkbox input "true"
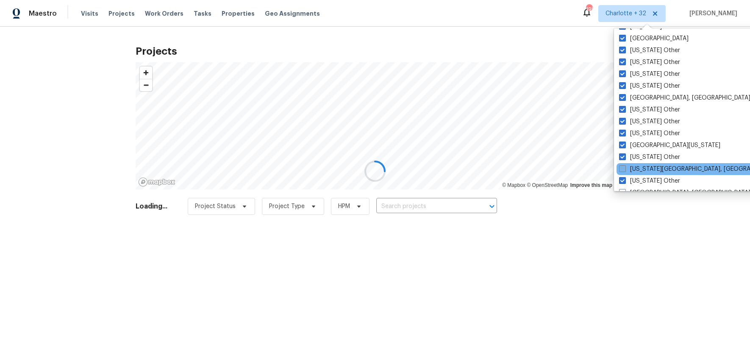
drag, startPoint x: 622, startPoint y: 166, endPoint x: 622, endPoint y: 160, distance: 5.9
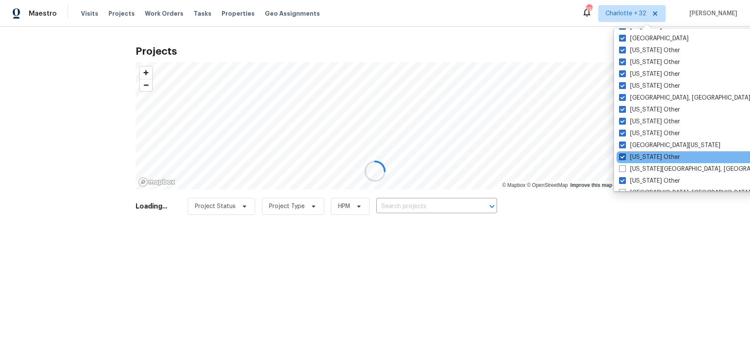
click at [622, 166] on span at bounding box center [622, 168] width 7 height 7
click at [622, 166] on input "Oklahoma City, OK" at bounding box center [622, 168] width 6 height 6
checkbox input "true"
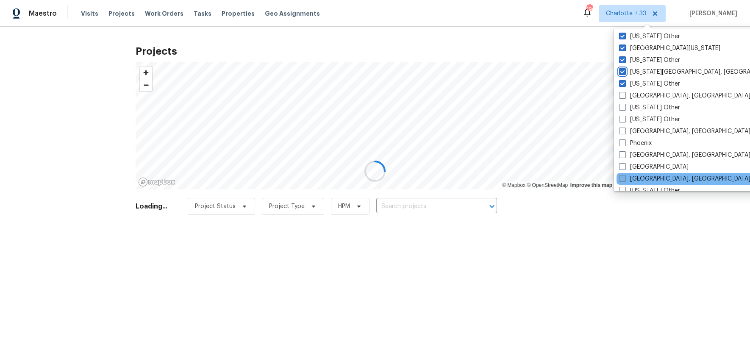
scroll to position [982, 0]
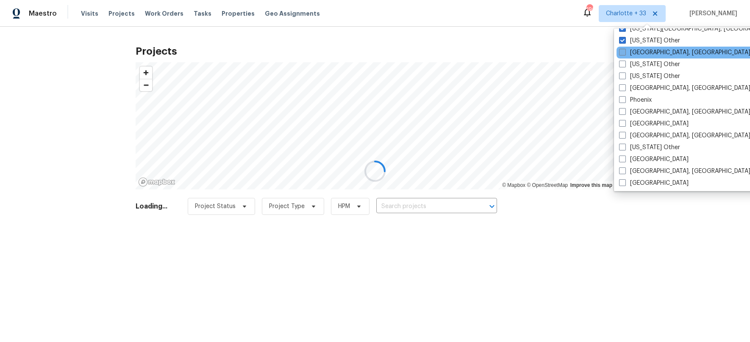
click at [627, 53] on label "Omaha, NE" at bounding box center [684, 52] width 131 height 8
click at [624, 53] on input "Omaha, NE" at bounding box center [622, 51] width 6 height 6
checkbox input "true"
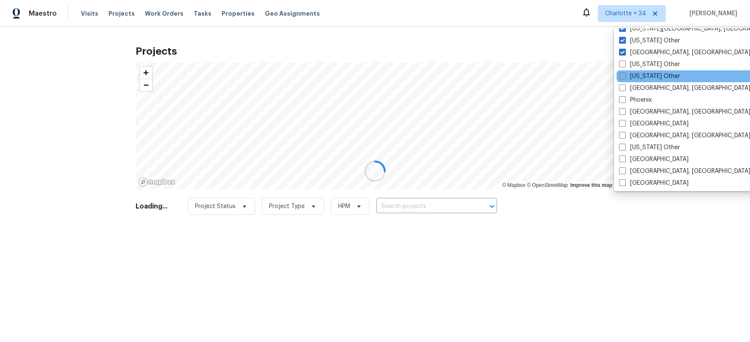
drag, startPoint x: 624, startPoint y: 63, endPoint x: 623, endPoint y: 71, distance: 8.1
click at [624, 63] on span at bounding box center [622, 64] width 7 height 7
click at [624, 63] on input "Oregon Other" at bounding box center [622, 63] width 6 height 6
checkbox input "true"
click at [622, 75] on span at bounding box center [622, 75] width 7 height 7
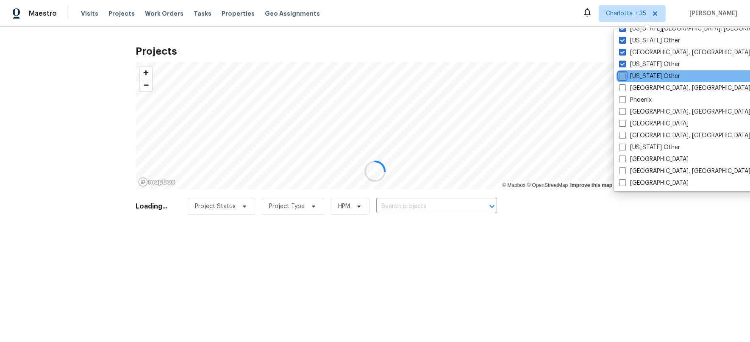
click at [622, 75] on input "Pennsylvania Other" at bounding box center [622, 75] width 6 height 6
checkbox input "true"
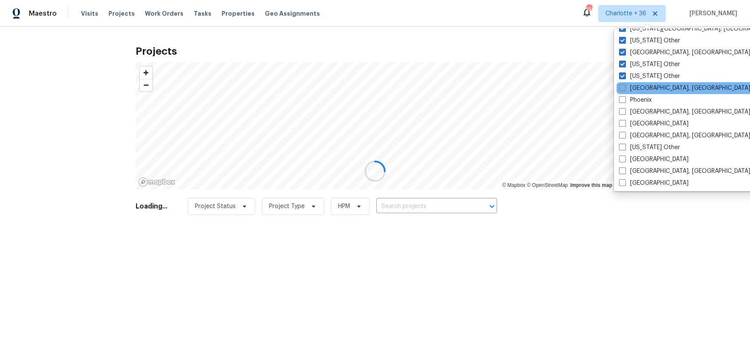
click at [621, 85] on span at bounding box center [622, 87] width 7 height 7
click at [621, 85] on input "Philadelphia, PA" at bounding box center [622, 87] width 6 height 6
checkbox input "true"
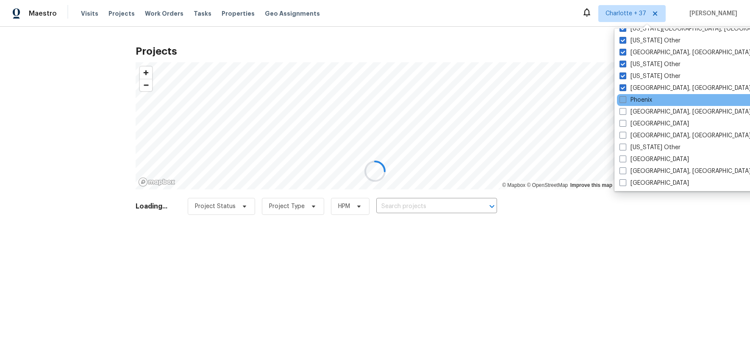
click at [625, 100] on span at bounding box center [622, 99] width 7 height 7
click at [625, 100] on input "Phoenix" at bounding box center [622, 99] width 6 height 6
checkbox input "true"
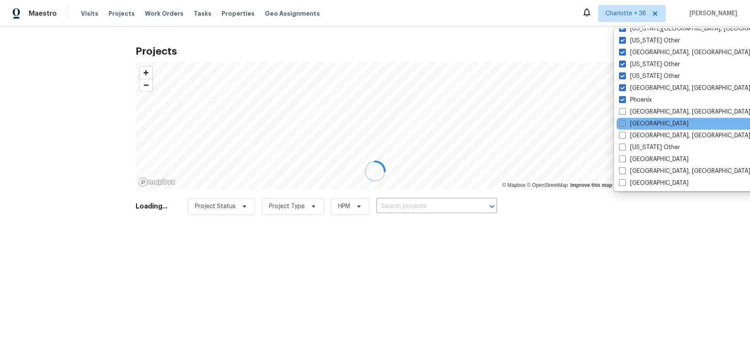
drag, startPoint x: 624, startPoint y: 113, endPoint x: 627, endPoint y: 119, distance: 6.8
click at [624, 114] on span at bounding box center [622, 111] width 7 height 7
click at [624, 113] on input "Pittsburgh, PA" at bounding box center [622, 111] width 6 height 6
checkbox input "true"
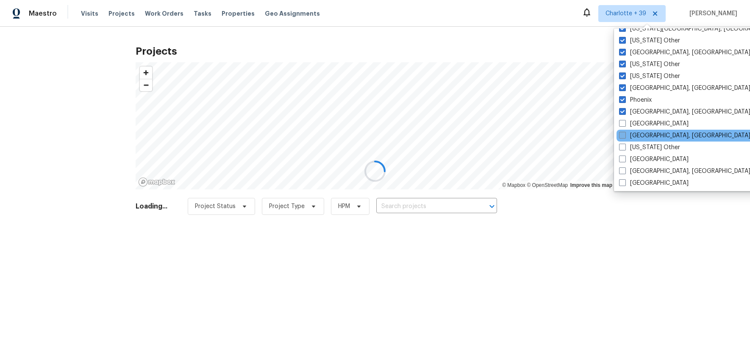
drag, startPoint x: 627, startPoint y: 122, endPoint x: 626, endPoint y: 130, distance: 8.1
click at [627, 123] on label "Portland" at bounding box center [653, 123] width 69 height 8
click at [624, 123] on input "Portland" at bounding box center [622, 122] width 6 height 6
checkbox input "true"
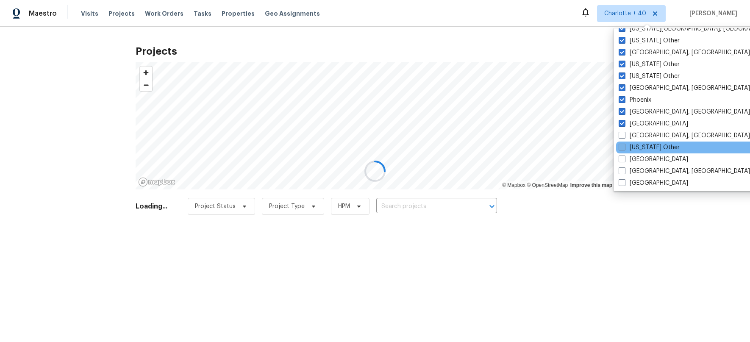
drag, startPoint x: 625, startPoint y: 133, endPoint x: 627, endPoint y: 144, distance: 11.6
click at [625, 134] on label "Prescott, AZ" at bounding box center [684, 135] width 131 height 8
click at [624, 134] on input "Prescott, AZ" at bounding box center [622, 134] width 6 height 6
checkbox input "true"
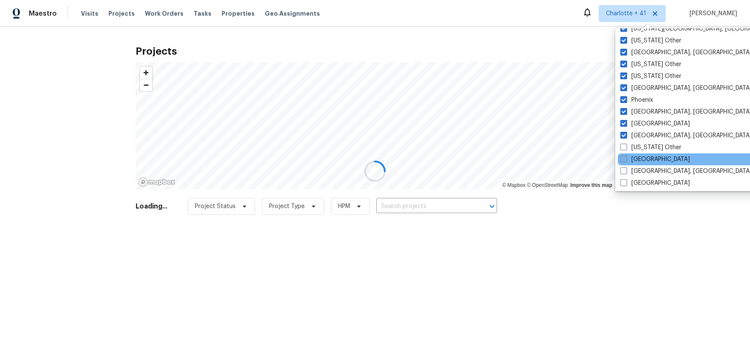
drag, startPoint x: 625, startPoint y: 147, endPoint x: 626, endPoint y: 154, distance: 7.3
click at [625, 147] on span at bounding box center [623, 147] width 7 height 7
click at [625, 147] on input "Puerto Rico Other" at bounding box center [623, 146] width 6 height 6
checkbox input "true"
click at [626, 155] on label "Raleigh" at bounding box center [653, 159] width 69 height 8
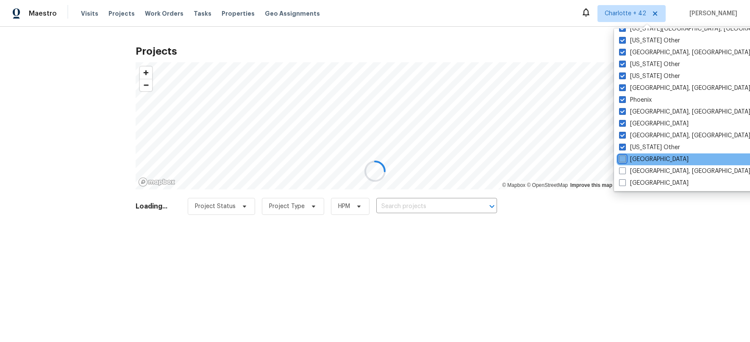
click at [624, 155] on input "Raleigh" at bounding box center [622, 158] width 6 height 6
checkbox input "true"
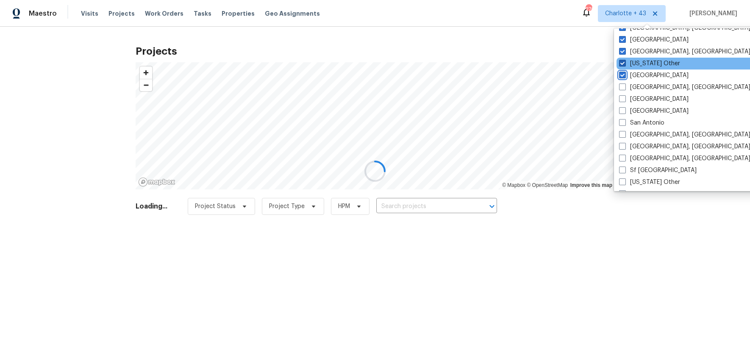
scroll to position [1065, 0]
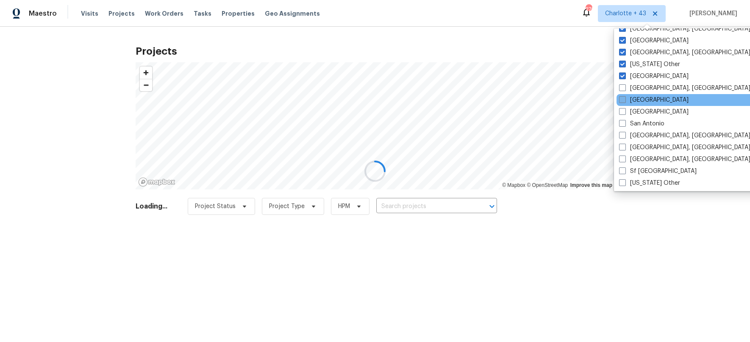
drag, startPoint x: 625, startPoint y: 87, endPoint x: 624, endPoint y: 100, distance: 13.2
click at [625, 87] on span at bounding box center [622, 87] width 7 height 7
click at [624, 87] on input "Reno, NV" at bounding box center [622, 87] width 6 height 6
checkbox input "true"
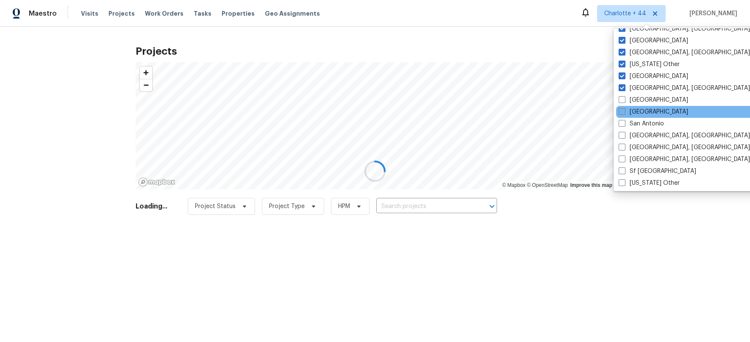
drag, startPoint x: 624, startPoint y: 100, endPoint x: 621, endPoint y: 107, distance: 7.6
click at [624, 100] on span at bounding box center [622, 99] width 7 height 7
click at [624, 100] on input "Sacramento" at bounding box center [622, 99] width 6 height 6
checkbox input "true"
click at [621, 110] on span at bounding box center [622, 111] width 7 height 7
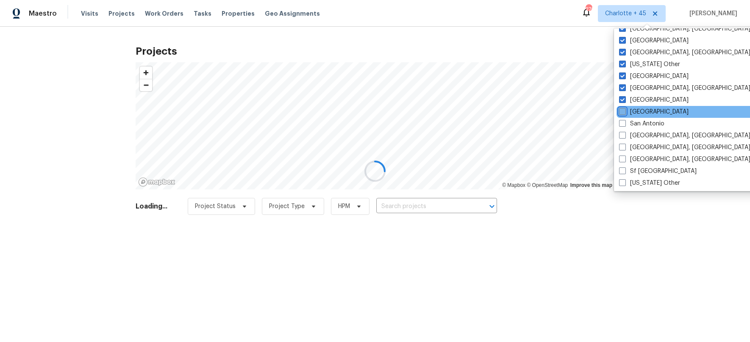
click at [621, 110] on input "Salt Lake City" at bounding box center [622, 111] width 6 height 6
checkbox input "true"
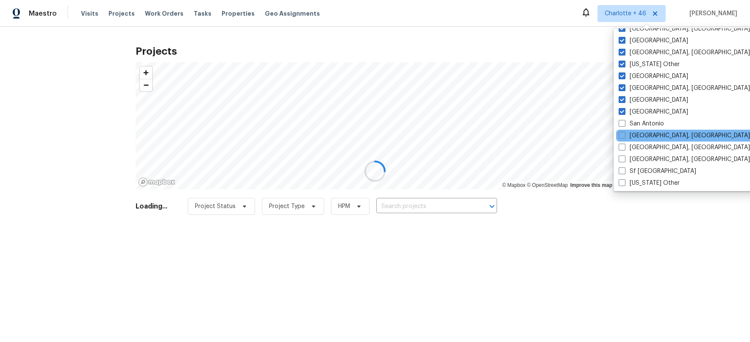
click at [625, 125] on span at bounding box center [622, 123] width 7 height 7
click at [624, 125] on input "San Antonio" at bounding box center [622, 122] width 6 height 6
checkbox input "true"
click at [621, 140] on div "San Diego, CA" at bounding box center [702, 136] width 171 height 12
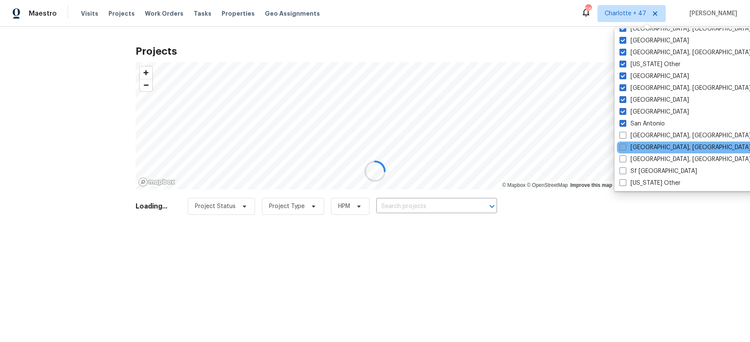
drag, startPoint x: 622, startPoint y: 144, endPoint x: 629, endPoint y: 146, distance: 6.7
click at [623, 144] on span at bounding box center [622, 147] width 7 height 7
click at [623, 144] on input "Savannah, GA" at bounding box center [622, 146] width 6 height 6
checkbox input "true"
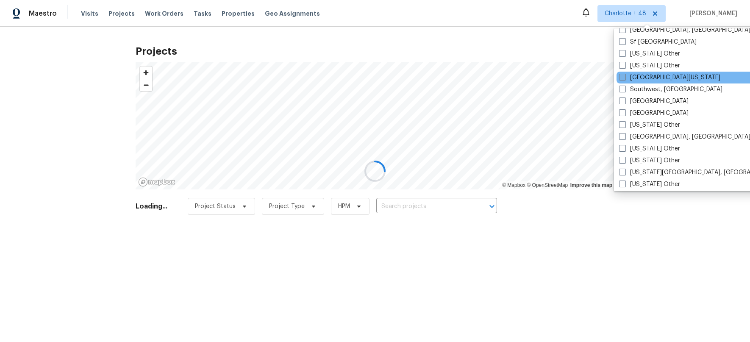
scroll to position [1206, 0]
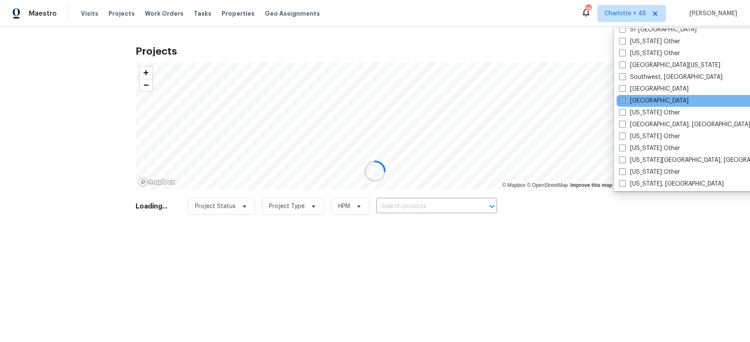
click at [617, 95] on div "Tampa" at bounding box center [701, 101] width 171 height 12
click at [626, 97] on label "Tampa" at bounding box center [653, 101] width 69 height 8
click at [624, 97] on input "Tampa" at bounding box center [622, 100] width 6 height 6
checkbox input "true"
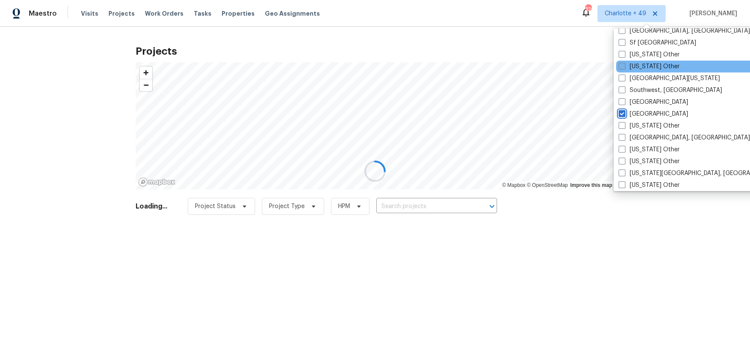
scroll to position [1142, 0]
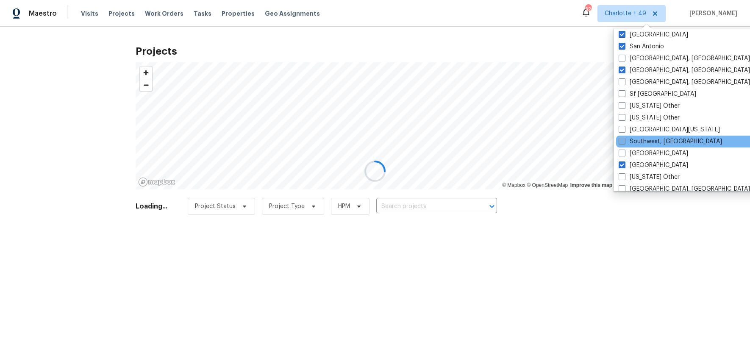
click at [620, 139] on span at bounding box center [622, 141] width 7 height 7
click at [620, 139] on input "Southwest, FL" at bounding box center [622, 140] width 6 height 6
checkbox input "true"
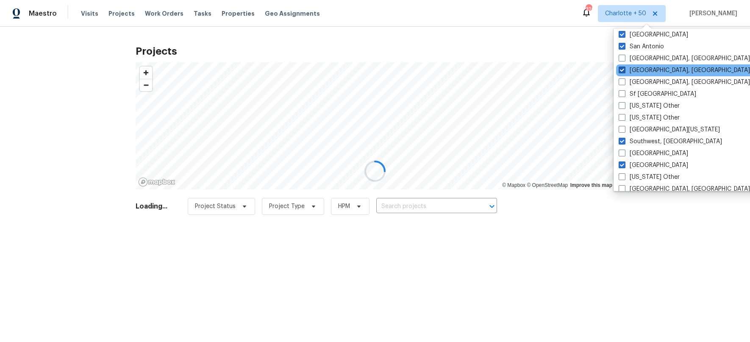
click at [622, 69] on span at bounding box center [622, 70] width 7 height 7
click at [622, 69] on input "Savannah, GA" at bounding box center [622, 69] width 6 height 6
checkbox input "false"
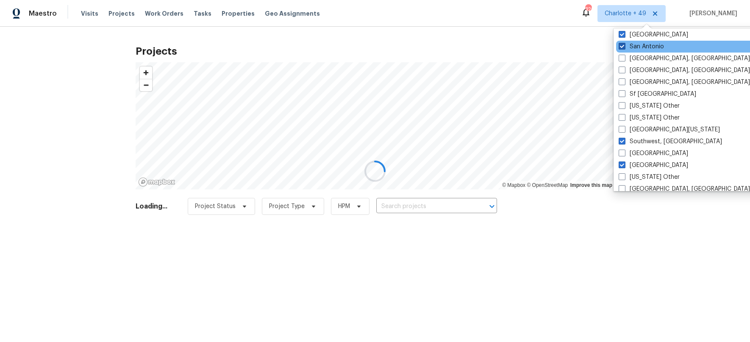
click at [623, 47] on span at bounding box center [622, 46] width 7 height 7
click at [623, 47] on input "San Antonio" at bounding box center [622, 45] width 6 height 6
checkbox input "false"
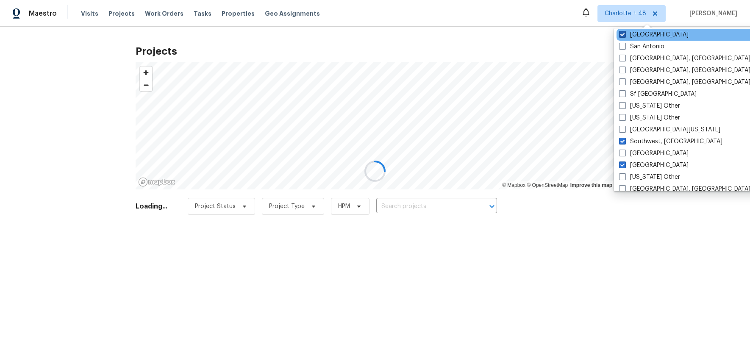
click at [623, 38] on label "Salt Lake City" at bounding box center [653, 35] width 69 height 8
click at [623, 36] on input "Salt Lake City" at bounding box center [622, 34] width 6 height 6
checkbox input "false"
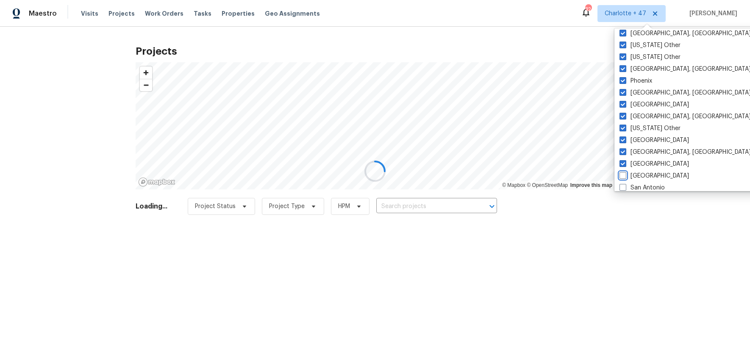
scroll to position [1054, 0]
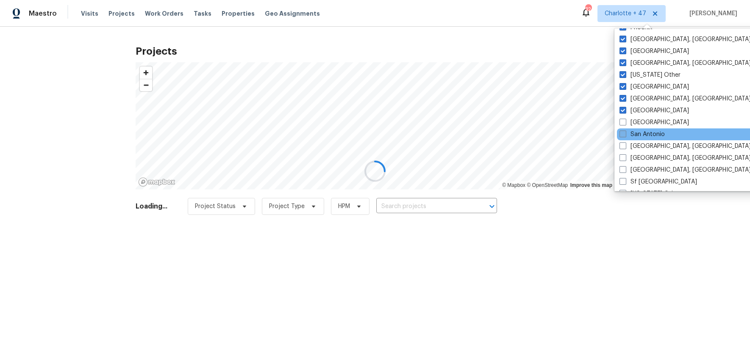
click at [622, 133] on span at bounding box center [622, 133] width 7 height 7
click at [622, 133] on input "San Antonio" at bounding box center [622, 133] width 6 height 6
checkbox input "true"
drag, startPoint x: 387, startPoint y: 219, endPoint x: 392, endPoint y: 216, distance: 5.5
click at [387, 219] on div at bounding box center [375, 171] width 750 height 342
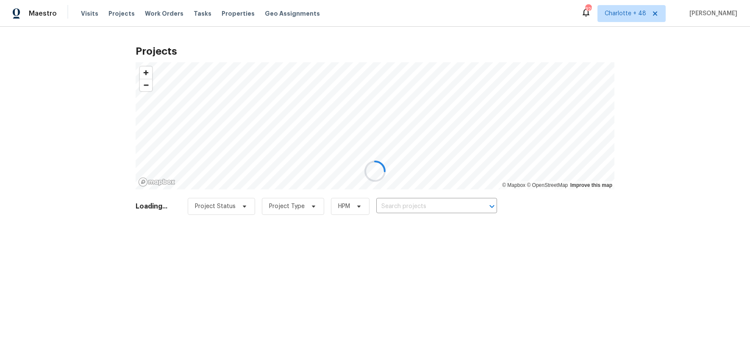
drag, startPoint x: 401, startPoint y: 210, endPoint x: 423, endPoint y: 203, distance: 23.0
click at [402, 210] on div at bounding box center [375, 171] width 750 height 342
drag, startPoint x: 399, startPoint y: 201, endPoint x: 406, endPoint y: 201, distance: 7.2
click at [401, 201] on div at bounding box center [375, 171] width 750 height 342
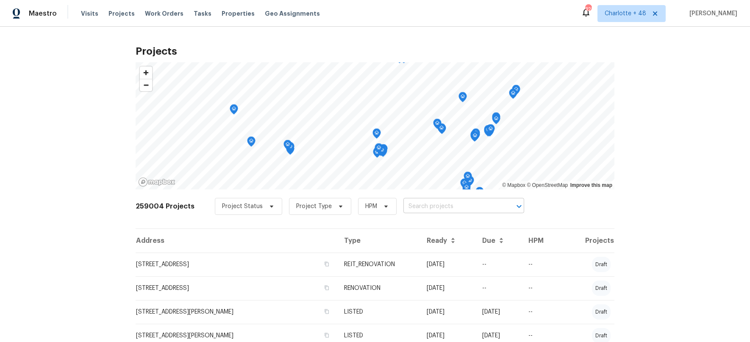
click at [430, 207] on input "text" at bounding box center [451, 206] width 97 height 13
type input "8413 n"
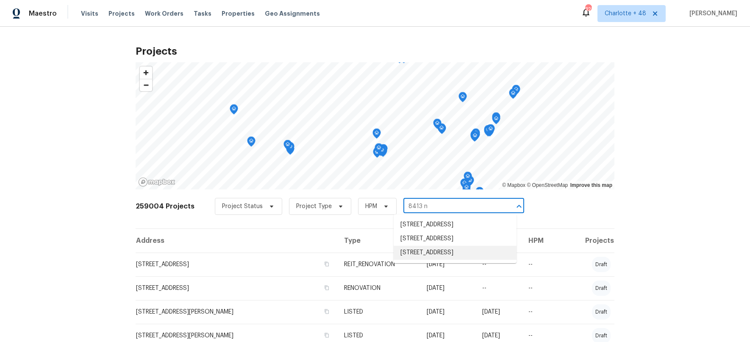
click at [451, 252] on li "8413 N Highland Ave, Tampa, FL 33604" at bounding box center [455, 253] width 123 height 14
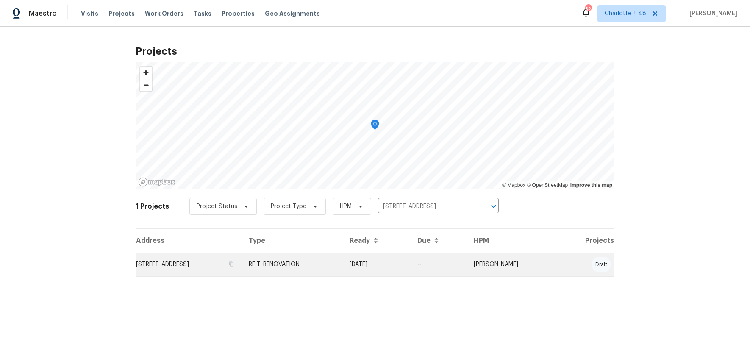
click at [207, 265] on td "8413 N Highland Ave, Tampa, FL 33604" at bounding box center [189, 264] width 106 height 24
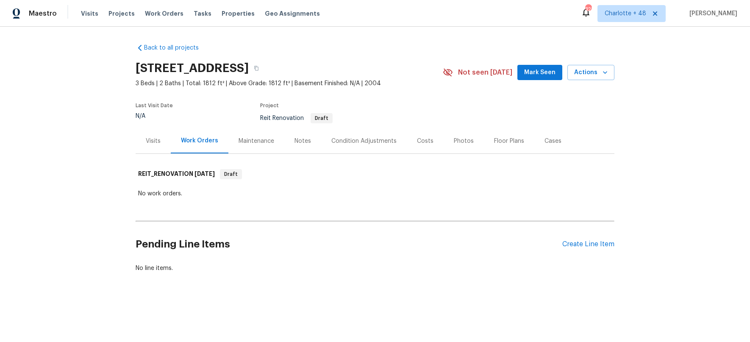
click at [154, 137] on div "Visits" at bounding box center [153, 141] width 15 height 8
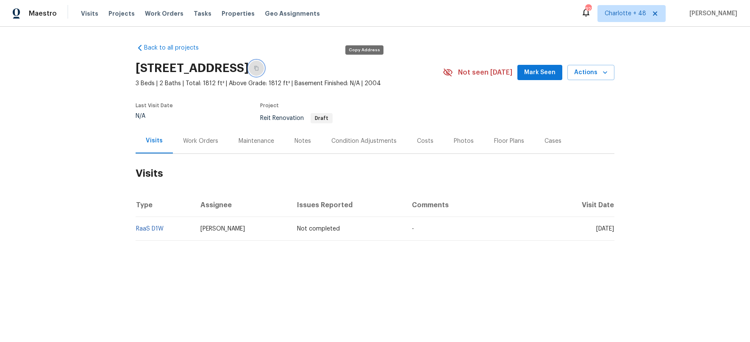
click at [259, 69] on icon "button" at bounding box center [256, 68] width 5 height 5
click at [163, 239] on td "RaaS D1W" at bounding box center [165, 229] width 58 height 24
click at [118, 16] on span "Projects" at bounding box center [121, 13] width 26 height 8
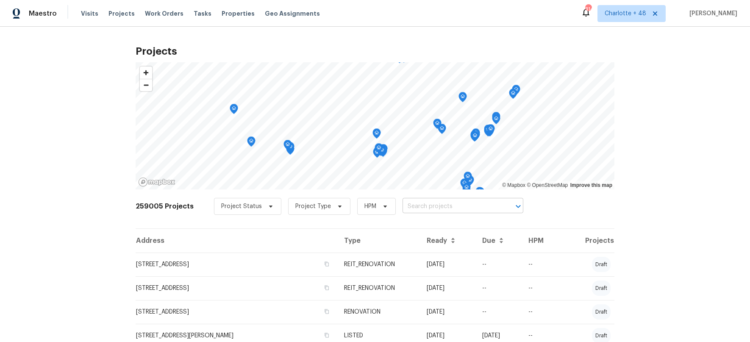
click at [402, 208] on input "text" at bounding box center [450, 206] width 97 height 13
type input "85 stoney"
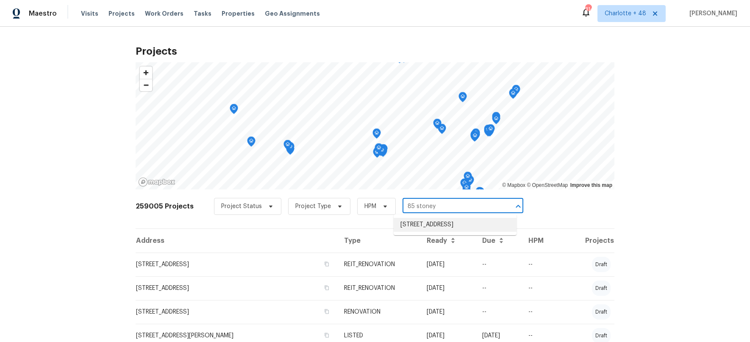
click at [415, 230] on li "[STREET_ADDRESS]" at bounding box center [455, 225] width 123 height 14
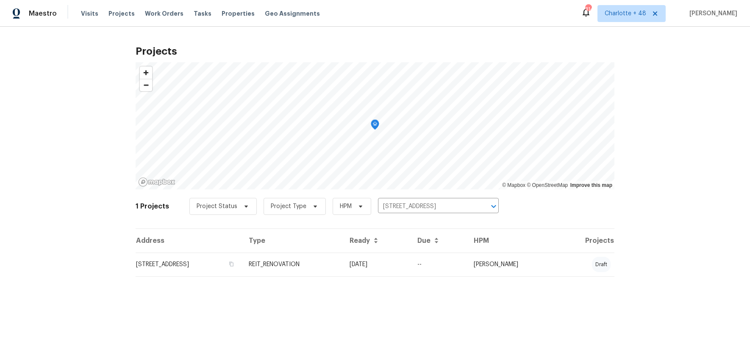
drag, startPoint x: 235, startPoint y: 260, endPoint x: 241, endPoint y: 260, distance: 6.4
click at [235, 260] on td "[STREET_ADDRESS]" at bounding box center [189, 264] width 106 height 24
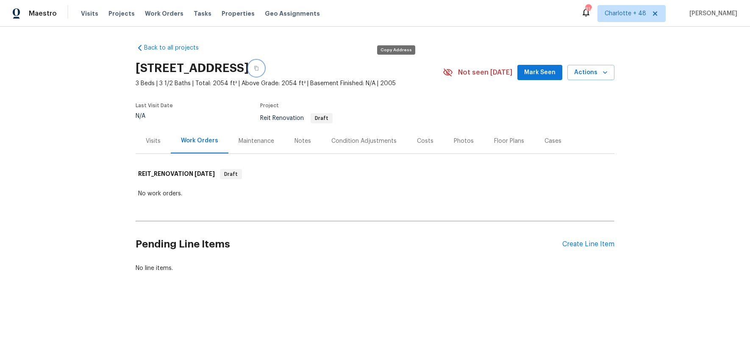
click at [259, 67] on icon "button" at bounding box center [256, 68] width 5 height 5
click at [108, 9] on span "Projects" at bounding box center [121, 13] width 26 height 8
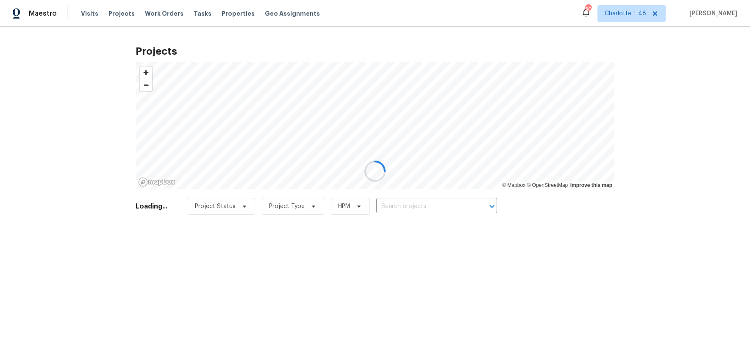
click at [428, 205] on div at bounding box center [375, 171] width 750 height 342
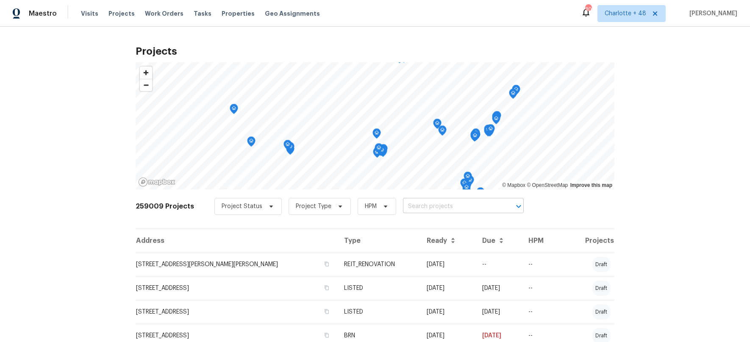
click at [419, 208] on input "text" at bounding box center [451, 206] width 97 height 13
type input "520 donna"
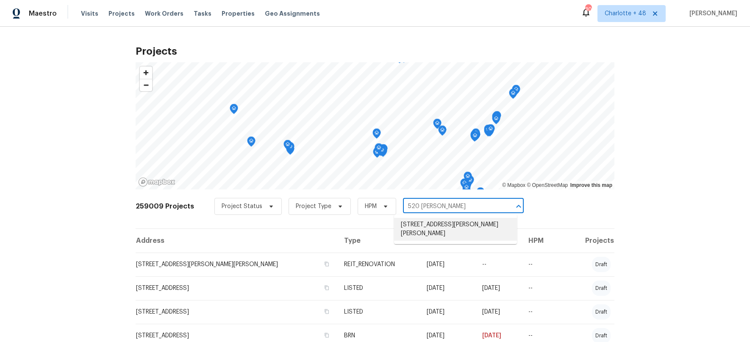
click at [443, 225] on li "[STREET_ADDRESS][PERSON_NAME][PERSON_NAME]" at bounding box center [455, 229] width 123 height 23
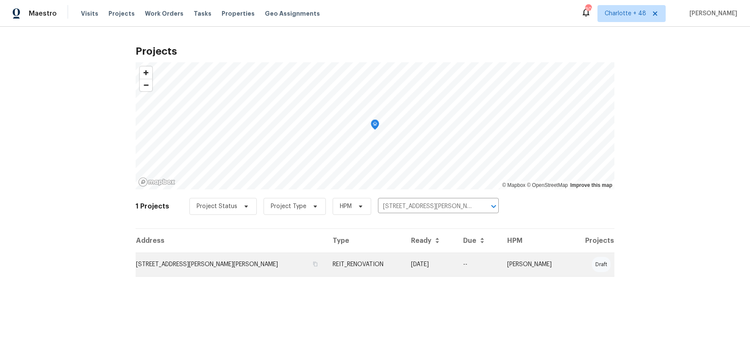
click at [171, 266] on td "[STREET_ADDRESS][PERSON_NAME][PERSON_NAME]" at bounding box center [231, 264] width 190 height 24
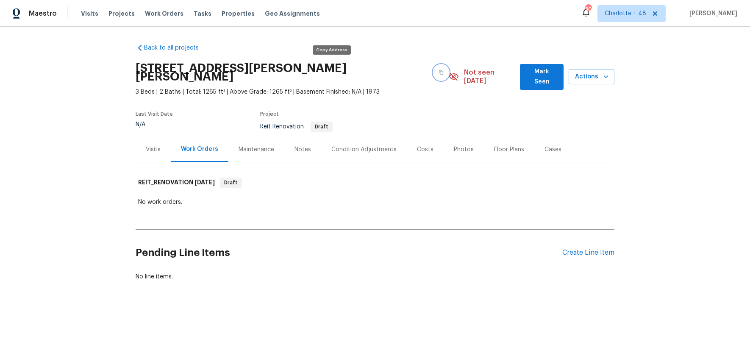
click at [438, 70] on icon "button" at bounding box center [440, 72] width 5 height 5
click at [149, 145] on div "Visits" at bounding box center [153, 149] width 15 height 8
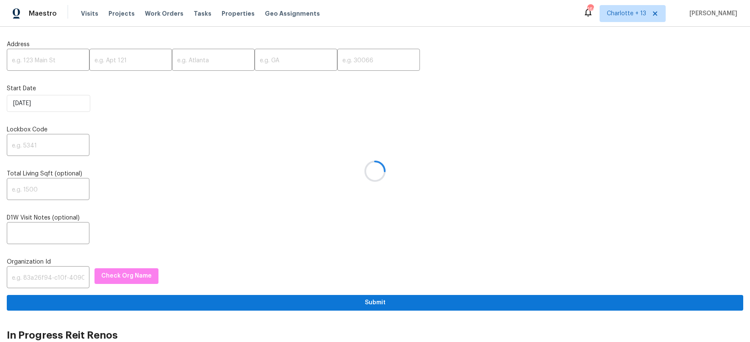
click at [55, 62] on div at bounding box center [375, 171] width 750 height 342
click at [53, 61] on div at bounding box center [375, 171] width 750 height 342
click at [38, 61] on div at bounding box center [375, 171] width 750 height 342
click at [42, 58] on input "text" at bounding box center [48, 61] width 83 height 20
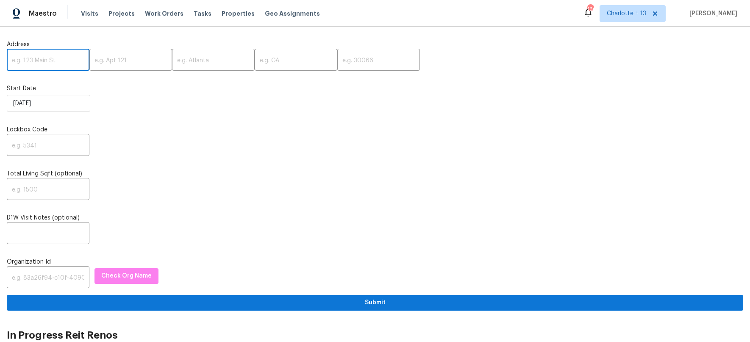
paste input "[URL][DOMAIN_NAME]"
type input "[URL][DOMAIN_NAME]"
click at [61, 275] on input "text" at bounding box center [48, 278] width 83 height 20
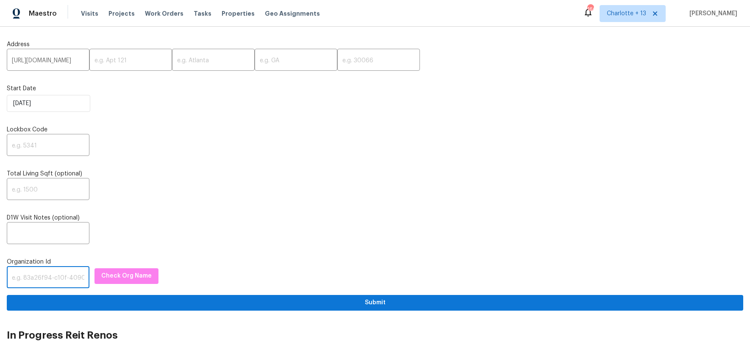
paste input "[URL][DOMAIN_NAME]"
click at [116, 271] on span "Check Org Name" at bounding box center [126, 276] width 50 height 11
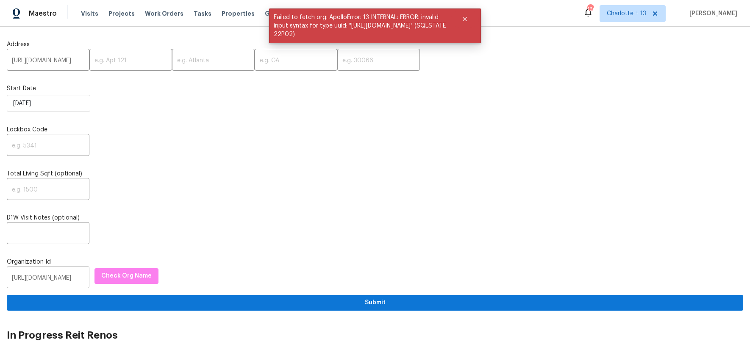
click at [45, 276] on input "[URL][DOMAIN_NAME]" at bounding box center [48, 278] width 83 height 20
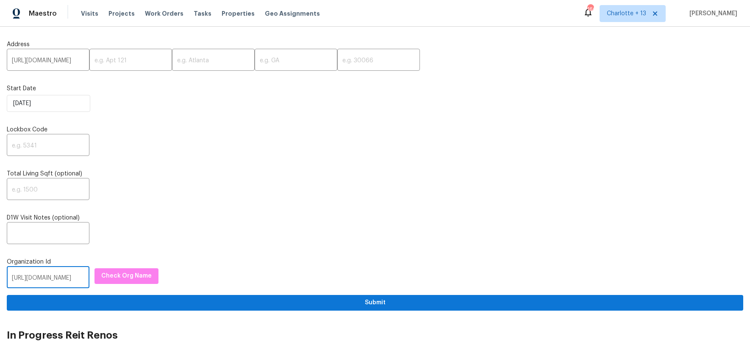
click at [45, 277] on input "https://opendoor.slack.com/archives/C07MY6AKJKG/p1759262609328249" at bounding box center [48, 278] width 83 height 20
paste input "1349d153-b359-4f9b-b4dd-758ff939cc37"
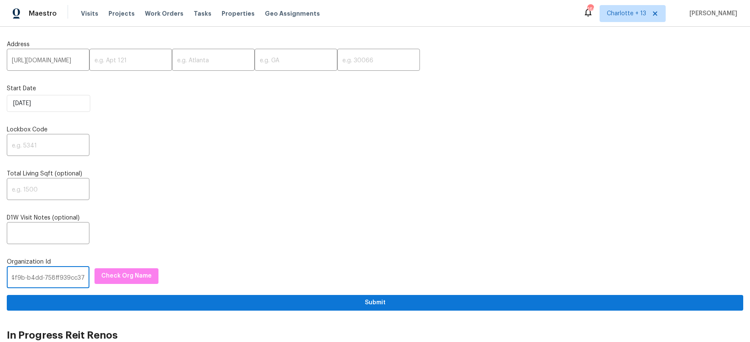
type input "1349d153-b359-4f9b-b4dd-758ff939cc37"
click at [119, 222] on div "D1W Visit Notes (optional) ​" at bounding box center [375, 229] width 736 height 31
click at [117, 268] on button "Check Org Name" at bounding box center [126, 276] width 64 height 16
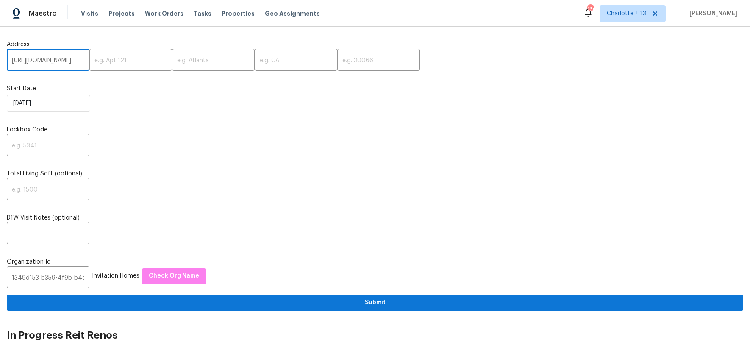
click at [46, 58] on input "https://opendoor.slack.com/archives/C07MY6AKJKG/p1759262609328249" at bounding box center [48, 61] width 83 height 20
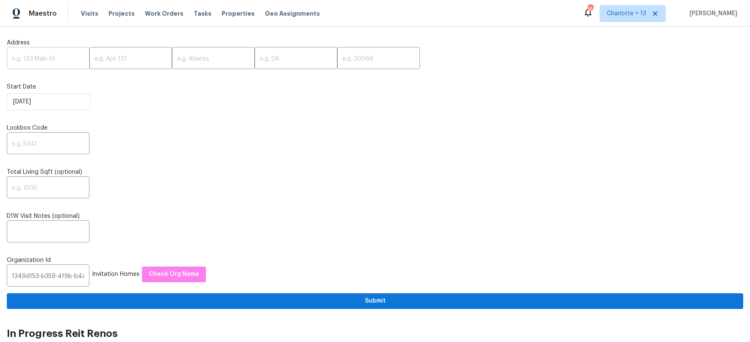
drag, startPoint x: 43, startPoint y: 72, endPoint x: 47, endPoint y: 64, distance: 9.5
click at [45, 70] on div "Address ​ ​ ​ ​ ​ Start Date 9/30/2025 Lockbox Code ​ Total Living Sqft (option…" at bounding box center [375, 170] width 736 height 277
click at [49, 59] on input "text" at bounding box center [48, 59] width 83 height 20
paste input "[STREET_ADDRESS]"
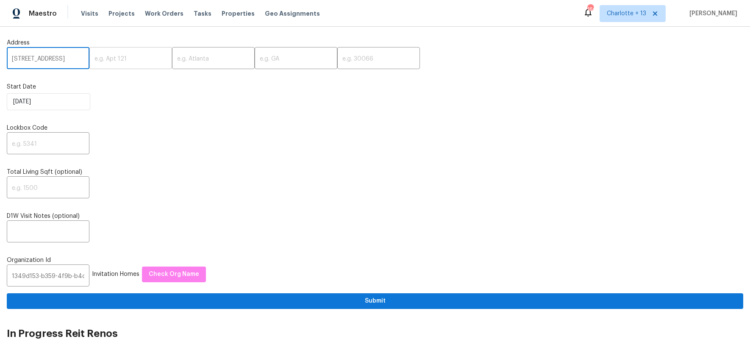
drag, startPoint x: 64, startPoint y: 58, endPoint x: 94, endPoint y: 61, distance: 29.7
click at [94, 61] on div "85 Stoney Dr, Palm Beach Gardens, FL 33410 ​ ​ ​ ​ ​" at bounding box center [375, 59] width 736 height 20
type input "85 Stoney Dr, Palm Beach Gardens, FL"
click at [367, 62] on input "text" at bounding box center [378, 59] width 83 height 20
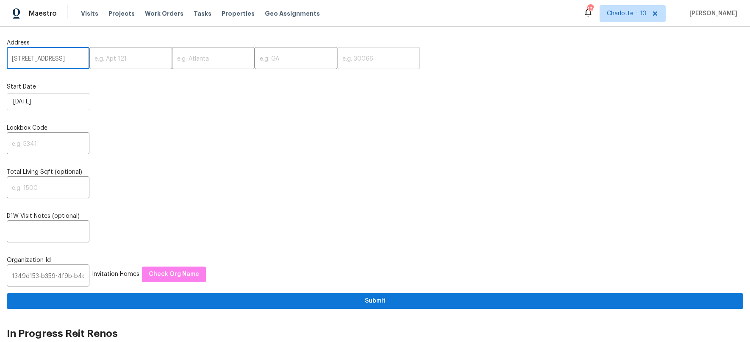
scroll to position [0, 0]
paste input "33410"
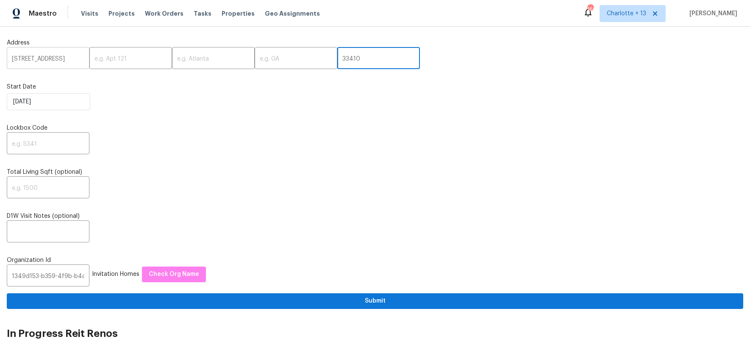
type input "33410"
drag, startPoint x: 52, startPoint y: 59, endPoint x: 67, endPoint y: 56, distance: 16.0
click at [67, 56] on input "85 Stoney Dr, Palm Beach Gardens, FL" at bounding box center [48, 59] width 83 height 20
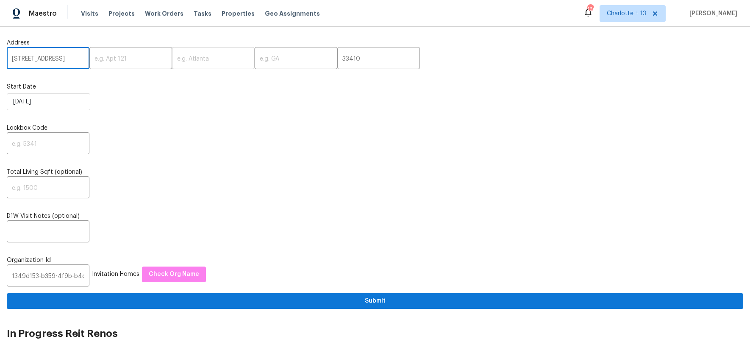
type input "85 Stoney Dr, , FL"
click at [200, 58] on input "text" at bounding box center [213, 59] width 83 height 20
paste input "Palm Beach Gardens"
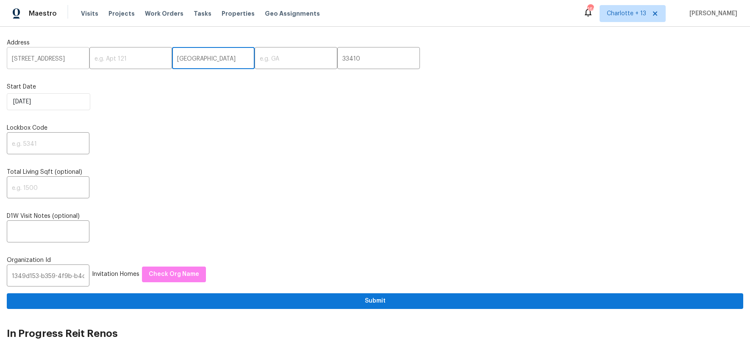
type input "Palm Beach Gardens"
click at [50, 58] on input "85 Stoney Dr, , FL" at bounding box center [48, 59] width 83 height 20
drag, startPoint x: 54, startPoint y: 59, endPoint x: 60, endPoint y: 59, distance: 6.4
click at [60, 59] on input "85 Stoney Dr, , FL" at bounding box center [48, 59] width 83 height 20
drag, startPoint x: 62, startPoint y: 58, endPoint x: 55, endPoint y: 59, distance: 7.3
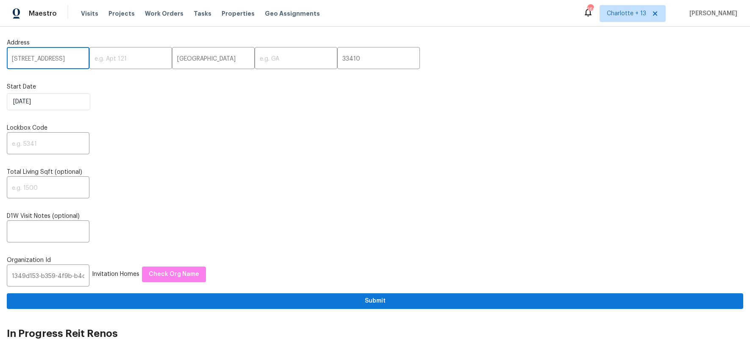
click at [55, 59] on input "85 Stoney Dr, , FL" at bounding box center [48, 59] width 83 height 20
click at [57, 58] on input "85 Stoney Dr, , FL" at bounding box center [48, 59] width 83 height 20
click at [269, 65] on input "text" at bounding box center [296, 59] width 83 height 20
type input "FL"
click at [68, 53] on input "85 Stoney Dr, , FL" at bounding box center [48, 59] width 83 height 20
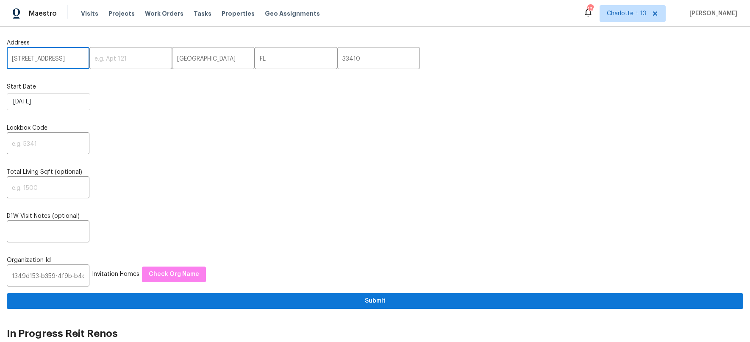
click at [74, 57] on input "85 Stoney Dr, , FL" at bounding box center [48, 59] width 83 height 20
type input "85 Stoney Dr"
click at [144, 151] on div "​" at bounding box center [375, 144] width 736 height 20
click at [27, 141] on input "text" at bounding box center [48, 144] width 83 height 20
type input "3373"
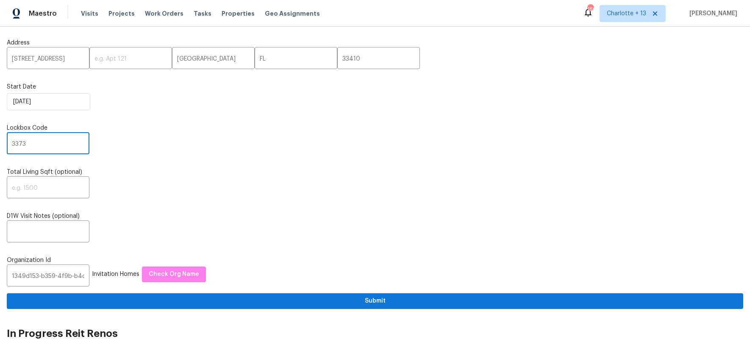
click at [175, 207] on div "Address 85 Stoney Dr ​ ​ Palm Beach Gardens ​ FL ​ 33410 ​ Start Date 9/30/2025…" at bounding box center [375, 170] width 736 height 277
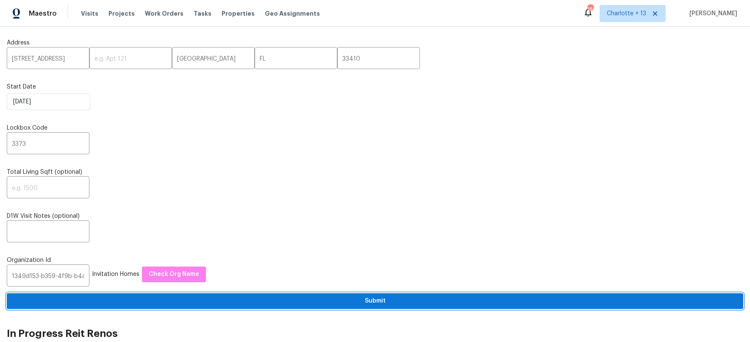
click at [349, 300] on span "Submit" at bounding box center [375, 301] width 723 height 11
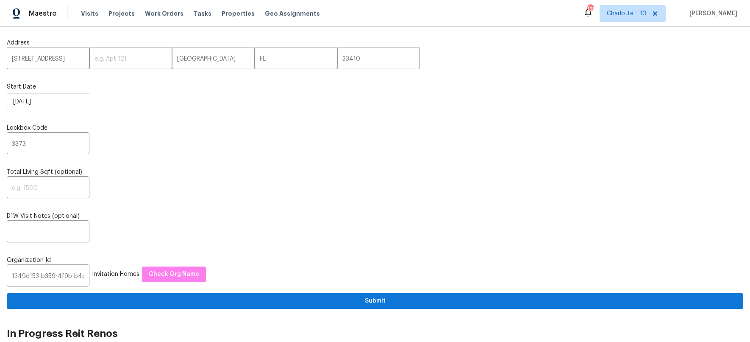
click at [214, 114] on div "Address 85 Stoney Dr ​ ​ Palm Beach Gardens ​ FL ​ 33410 ​ Start Date 9/30/2025…" at bounding box center [375, 170] width 736 height 277
click at [50, 272] on input "1349d153-b359-4f9b-b4dd-758ff939cc37" at bounding box center [48, 276] width 83 height 20
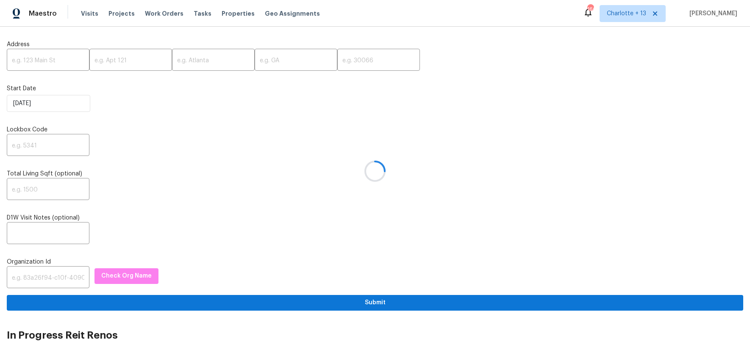
click at [54, 272] on div at bounding box center [375, 171] width 750 height 342
click at [47, 275] on div at bounding box center [375, 171] width 750 height 342
click at [44, 276] on div at bounding box center [375, 171] width 750 height 342
click at [42, 276] on div at bounding box center [375, 171] width 750 height 342
click at [47, 276] on div at bounding box center [375, 171] width 750 height 342
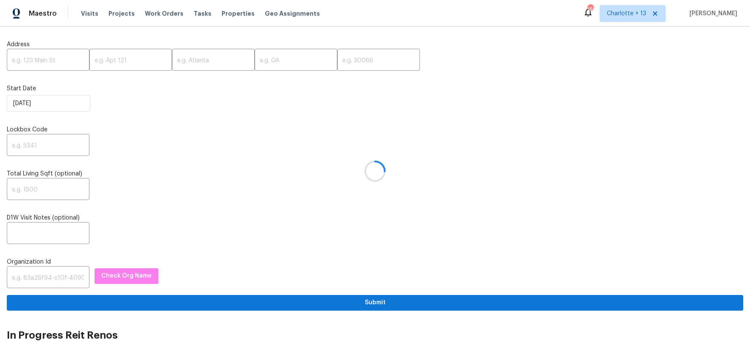
click at [49, 277] on div at bounding box center [375, 171] width 750 height 342
click at [44, 278] on input "text" at bounding box center [48, 278] width 83 height 20
click at [46, 276] on input "text" at bounding box center [48, 278] width 83 height 20
click at [47, 277] on input "text" at bounding box center [48, 278] width 83 height 20
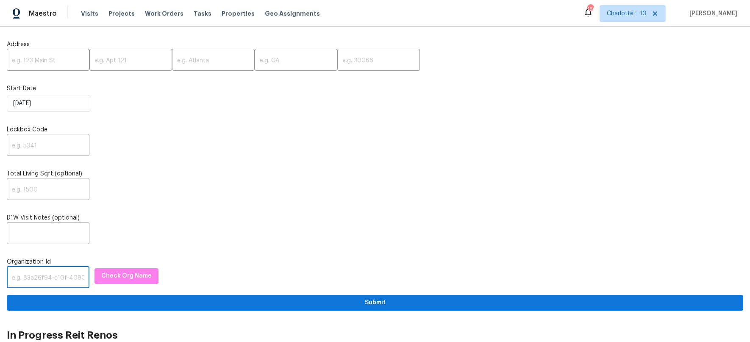
click at [47, 277] on input "text" at bounding box center [48, 278] width 83 height 20
paste input "1349d153-b359-4f9b-b4dd-758ff939cc37"
type input "1349d153-b359-4f9b-b4dd-758ff939cc37"
click at [117, 278] on span "Check Org Name" at bounding box center [126, 276] width 50 height 11
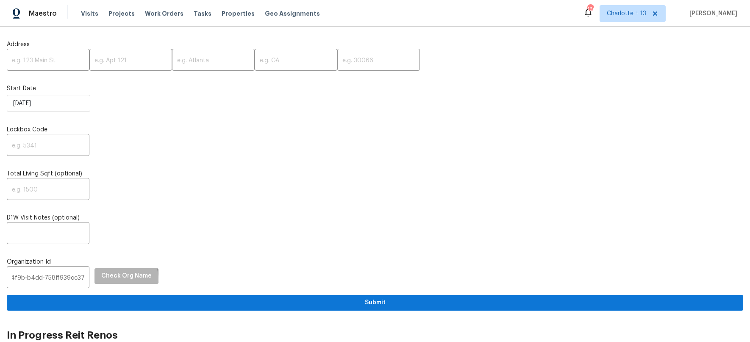
scroll to position [0, 0]
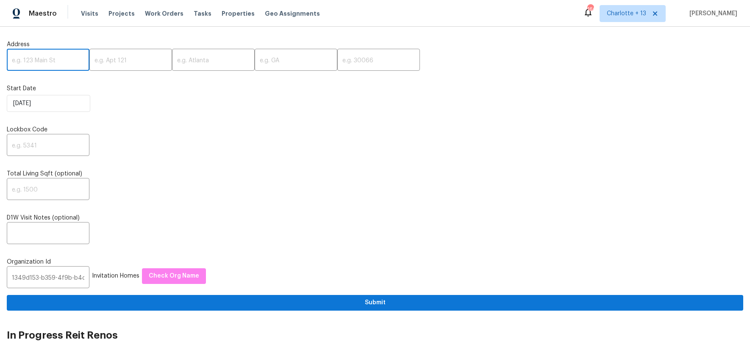
click at [37, 60] on input "text" at bounding box center [48, 61] width 83 height 20
paste input "[STREET_ADDRESS][PERSON_NAME][PERSON_NAME]"
drag, startPoint x: 28, startPoint y: 61, endPoint x: 50, endPoint y: 62, distance: 22.0
click at [50, 62] on input "[STREET_ADDRESS][PERSON_NAME][PERSON_NAME]" at bounding box center [48, 61] width 83 height 20
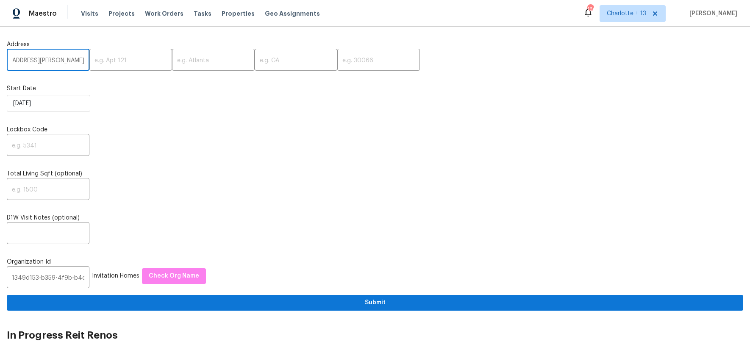
scroll to position [0, 2]
type input "[STREET_ADDRESS][PERSON_NAME]"
click at [208, 61] on input "text" at bounding box center [213, 61] width 83 height 20
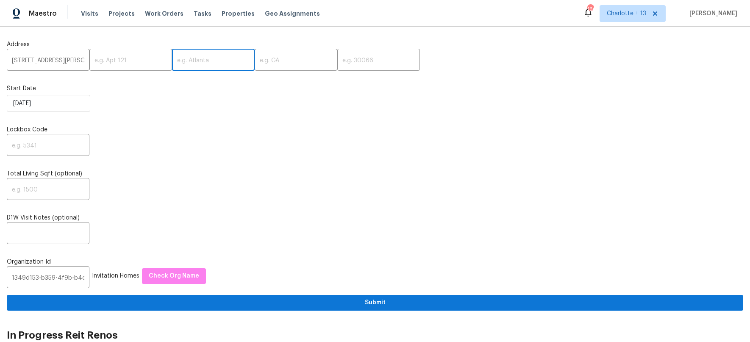
paste input "[PERSON_NAME]"
type input "[PERSON_NAME]"
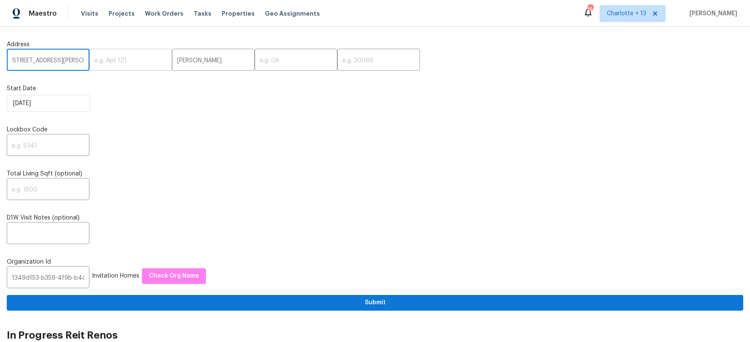
drag, startPoint x: 65, startPoint y: 59, endPoint x: 93, endPoint y: 60, distance: 28.0
click at [93, 60] on div "[STREET_ADDRESS][PERSON_NAME] ​ ​ [PERSON_NAME] ​ ​ ​" at bounding box center [375, 61] width 736 height 20
type input "[STREET_ADDRESS][PERSON_NAME]"
drag, startPoint x: 396, startPoint y: 58, endPoint x: 379, endPoint y: 65, distance: 18.4
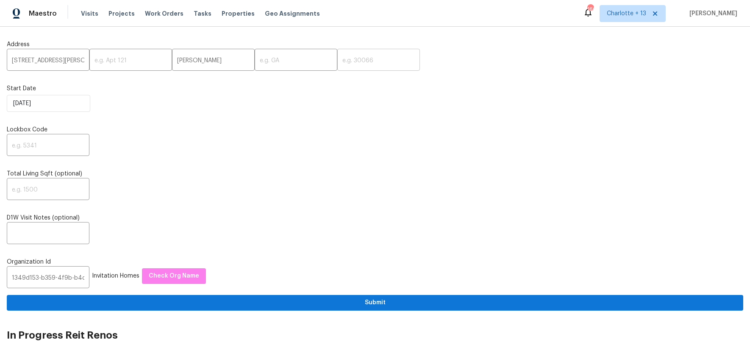
click at [396, 58] on div "520 [PERSON_NAME] Dr, , [GEOGRAPHIC_DATA] ​ ​ [PERSON_NAME] ​ ​ ​" at bounding box center [375, 61] width 736 height 20
click at [369, 64] on input "text" at bounding box center [378, 61] width 83 height 20
paste input "33510"
type input "33510"
click at [277, 60] on input "text" at bounding box center [296, 61] width 83 height 20
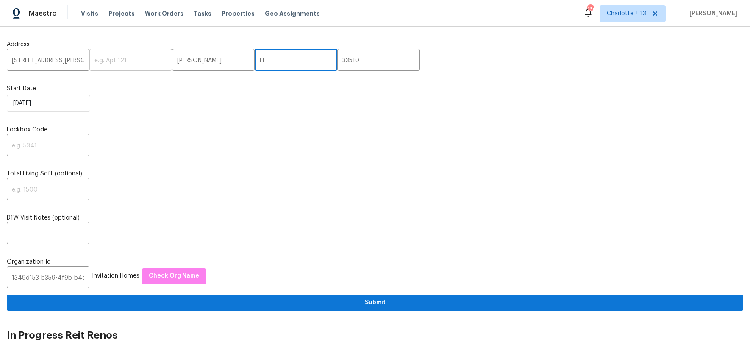
type input "FL"
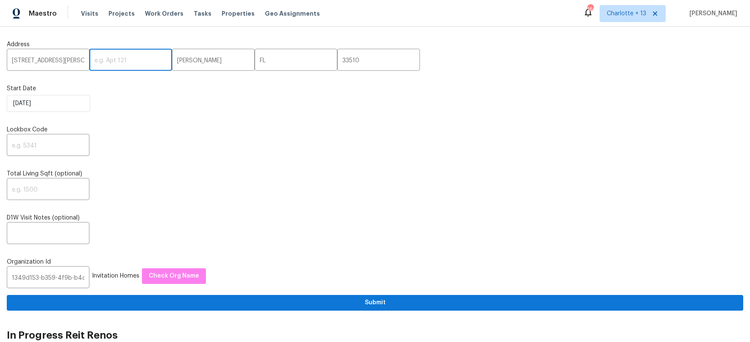
click at [89, 61] on input "text" at bounding box center [130, 61] width 83 height 20
click at [73, 58] on input "[STREET_ADDRESS][PERSON_NAME]" at bounding box center [48, 61] width 83 height 20
type input "520 [PERSON_NAME] Dr"
click at [117, 126] on label "Lockbox Code" at bounding box center [375, 129] width 736 height 8
click at [58, 144] on input "text" at bounding box center [48, 146] width 83 height 20
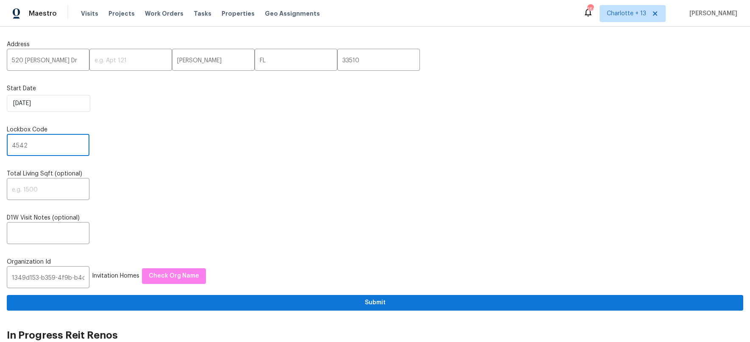
type input "4542"
click at [153, 185] on div "​" at bounding box center [375, 190] width 736 height 20
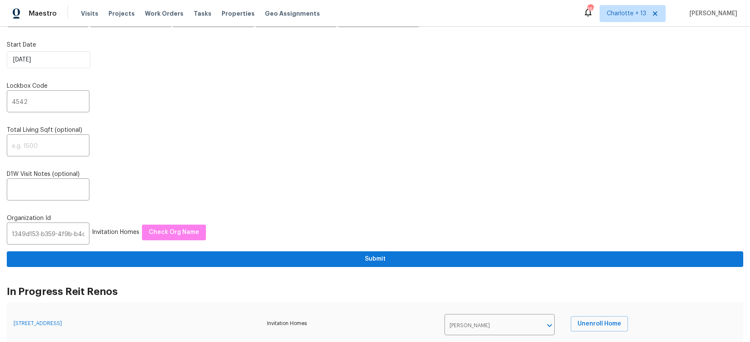
scroll to position [55, 0]
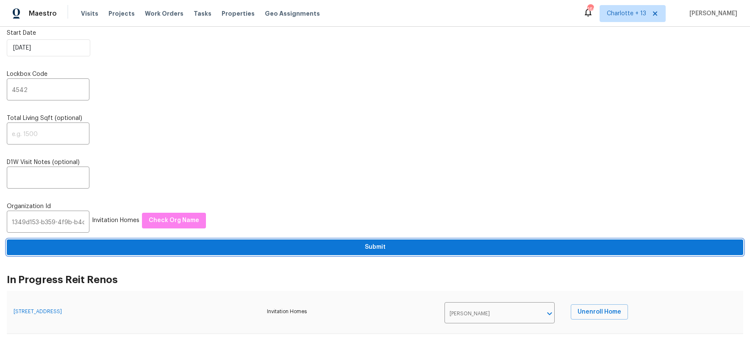
click at [388, 240] on button "Submit" at bounding box center [375, 247] width 736 height 16
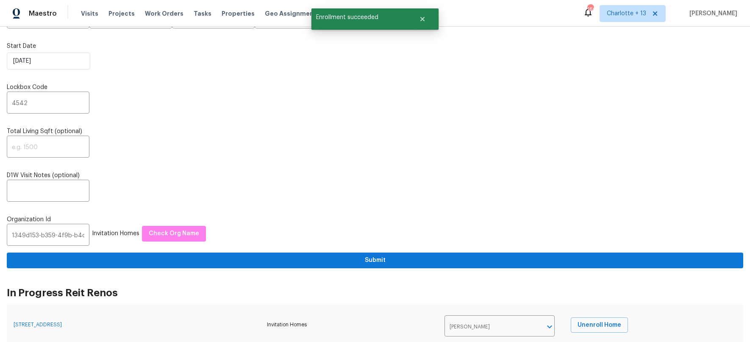
scroll to position [0, 0]
